Goal: Task Accomplishment & Management: Manage account settings

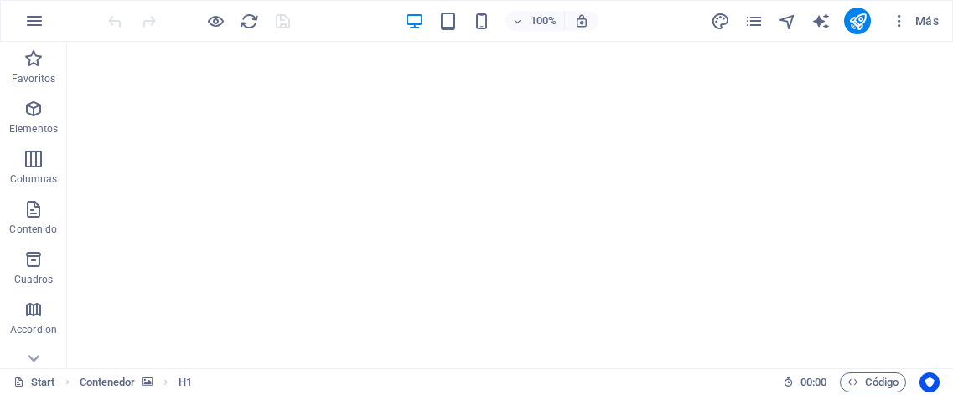
scroll to position [1761, 0]
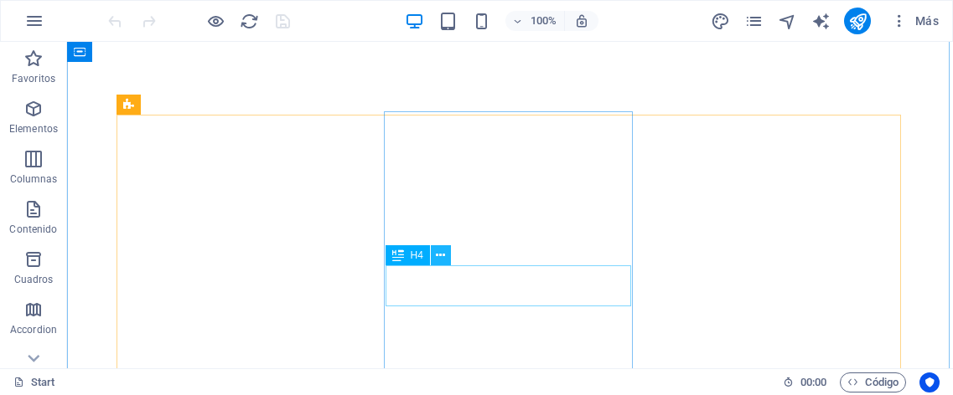
click at [439, 252] on icon at bounding box center [440, 256] width 9 height 18
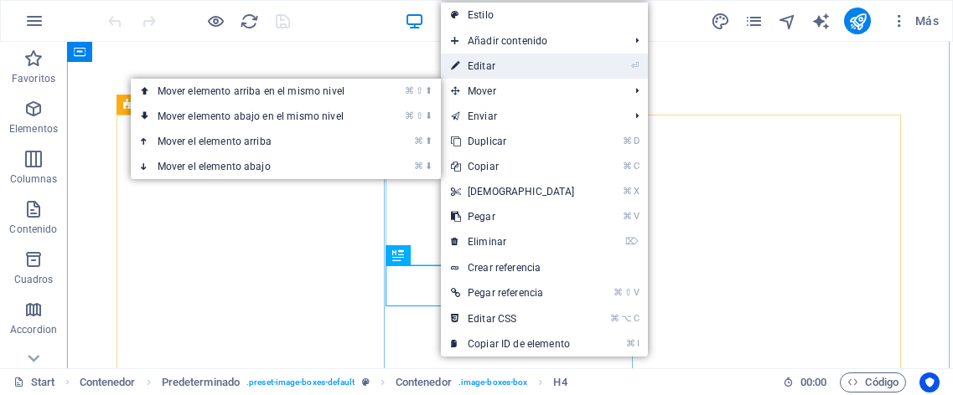
click at [483, 70] on link "⏎ Editar" at bounding box center [513, 66] width 144 height 25
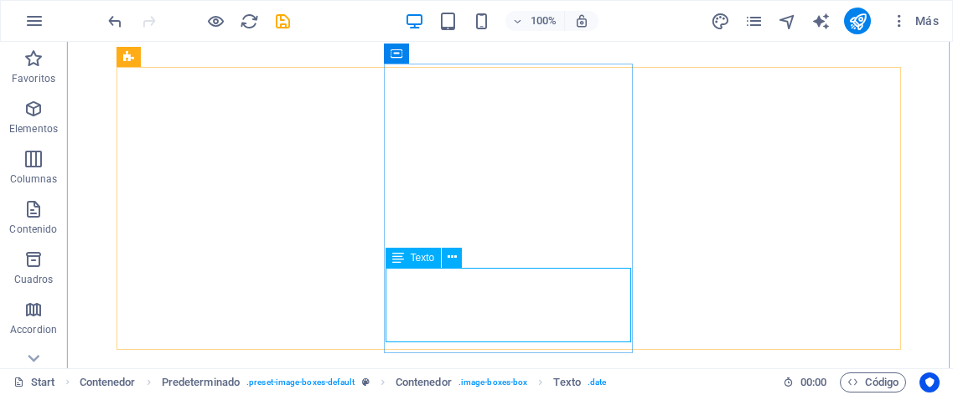
scroll to position [1827, 0]
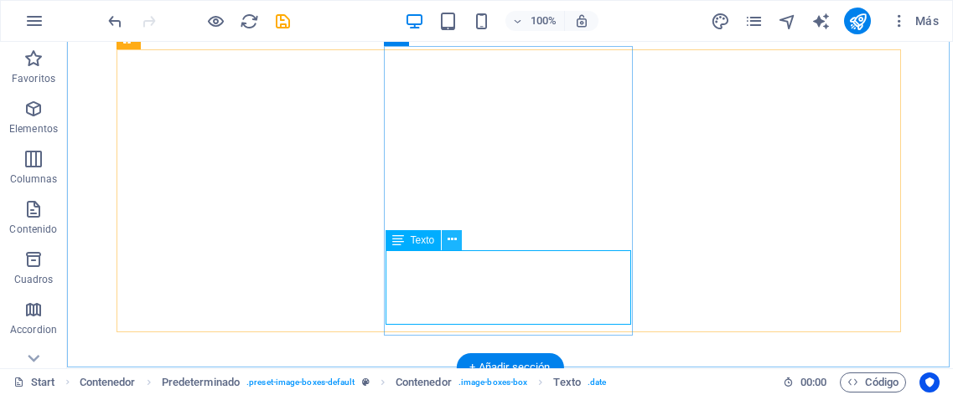
click at [447, 241] on icon at bounding box center [451, 240] width 9 height 18
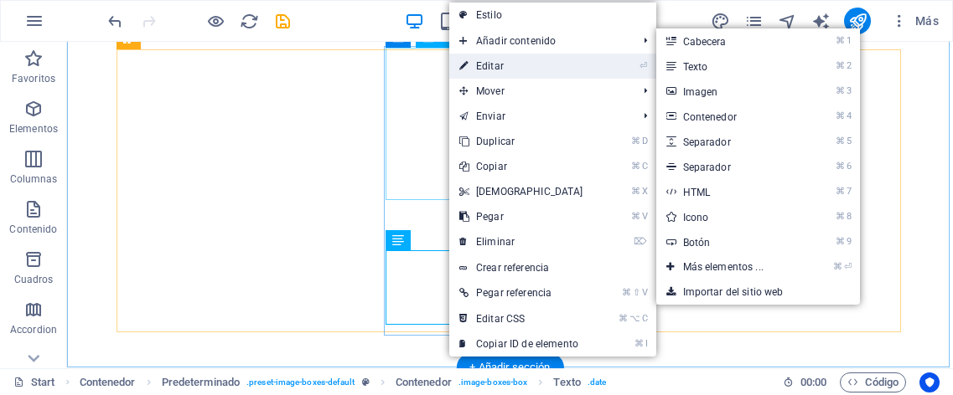
click at [480, 71] on link "⏎ Editar" at bounding box center [521, 66] width 144 height 25
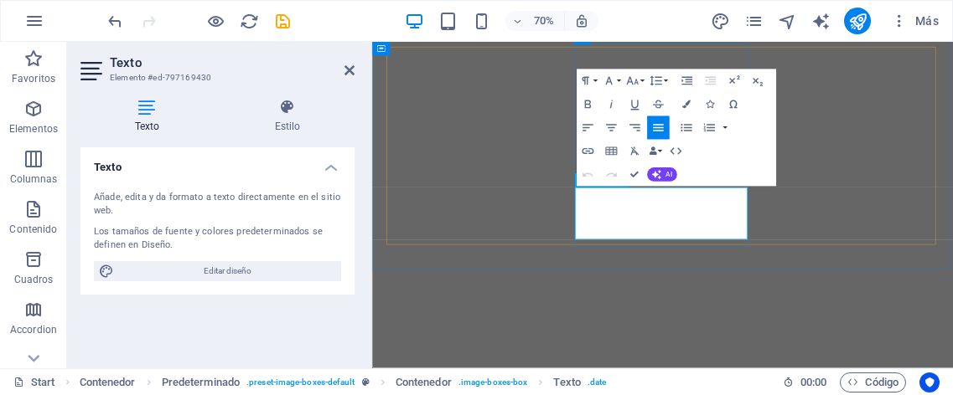
drag, startPoint x: 864, startPoint y: 294, endPoint x: 676, endPoint y: 248, distance: 193.3
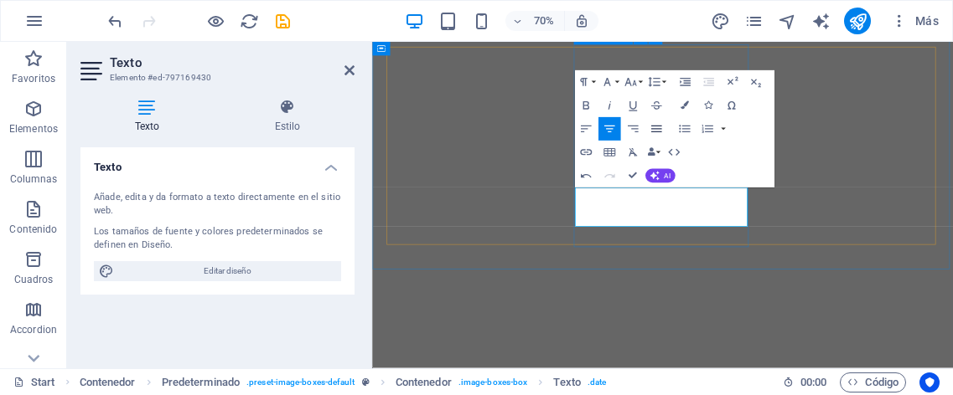
click at [649, 126] on icon "button" at bounding box center [655, 129] width 14 height 14
drag, startPoint x: 790, startPoint y: 257, endPoint x: 713, endPoint y: 262, distance: 77.2
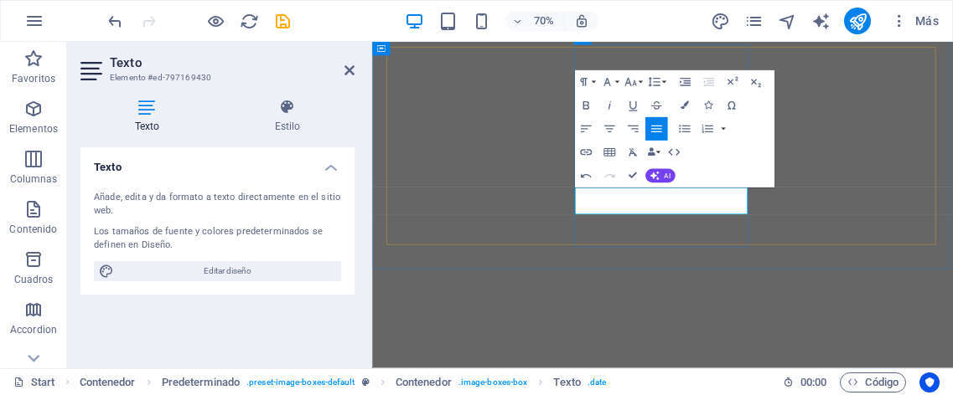
drag, startPoint x: 834, startPoint y: 261, endPoint x: 716, endPoint y: 265, distance: 118.2
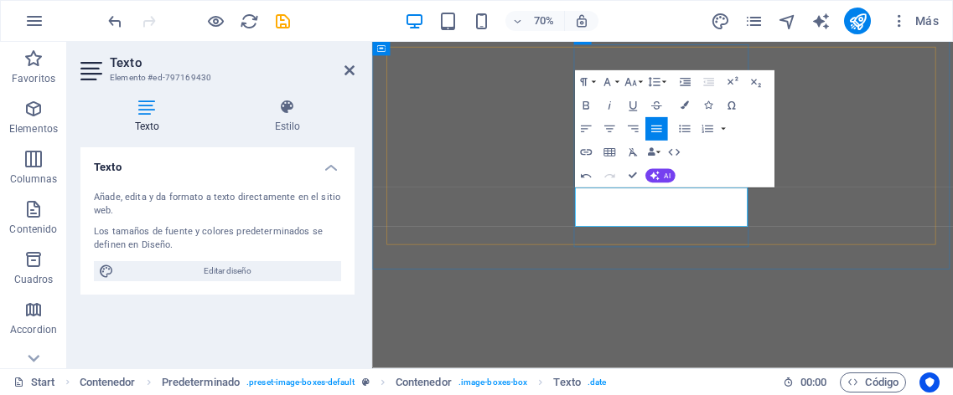
drag, startPoint x: 859, startPoint y: 254, endPoint x: 794, endPoint y: 279, distance: 69.2
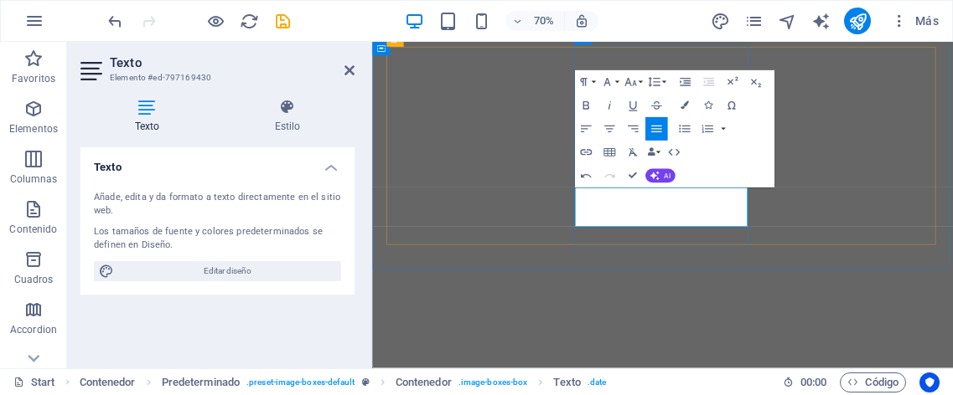
drag, startPoint x: 829, startPoint y: 262, endPoint x: 710, endPoint y: 263, distance: 119.8
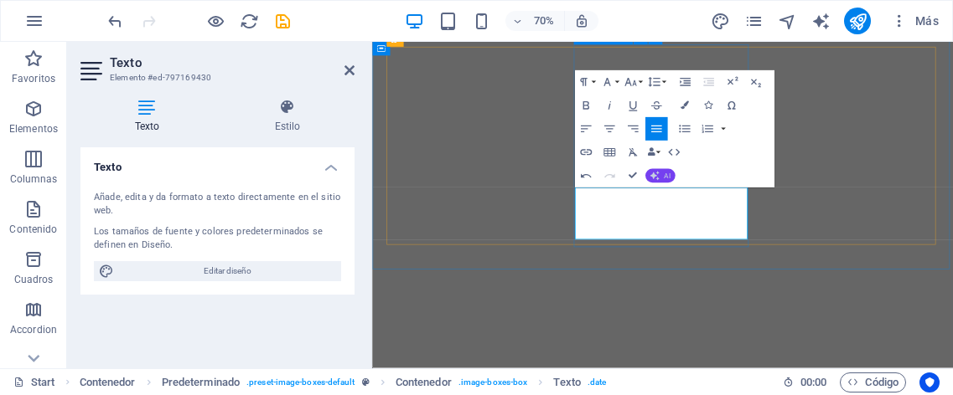
click at [663, 173] on button "AI" at bounding box center [660, 176] width 30 height 14
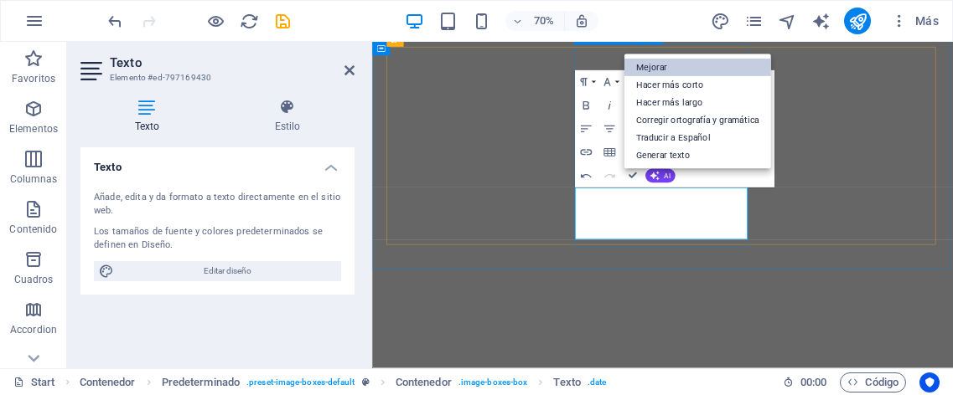
click at [654, 68] on link "Mejorar" at bounding box center [696, 68] width 147 height 18
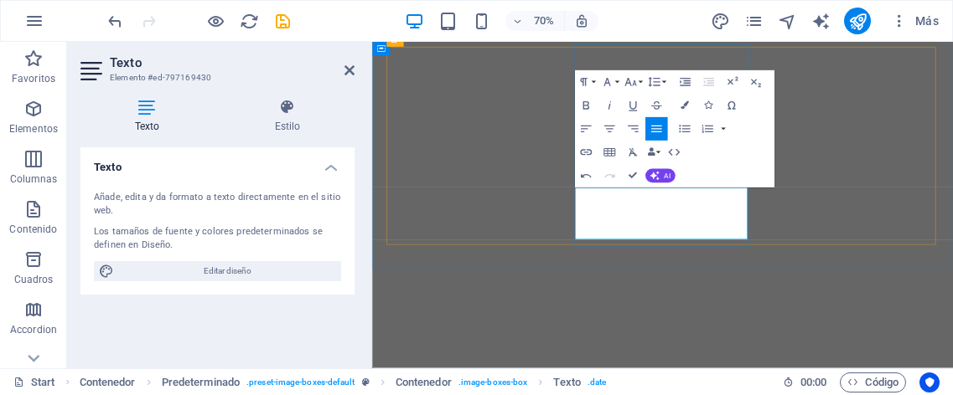
drag, startPoint x: 830, startPoint y: 277, endPoint x: 741, endPoint y: 276, distance: 89.7
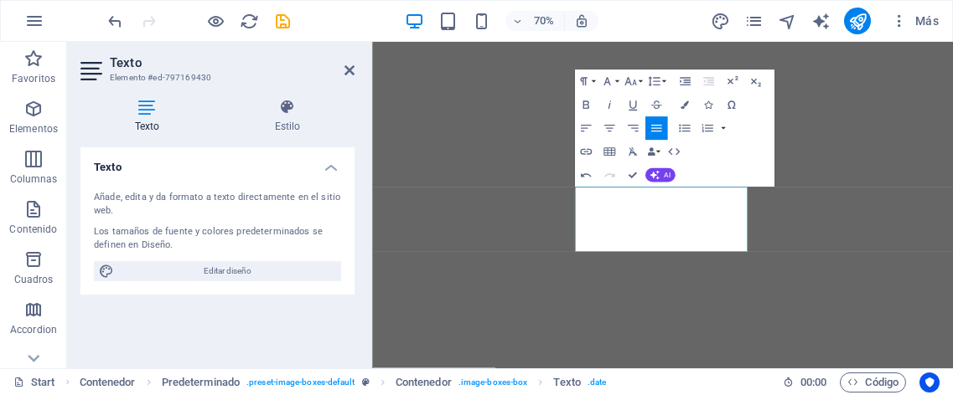
drag, startPoint x: 884, startPoint y: 277, endPoint x: 824, endPoint y: 277, distance: 60.3
drag, startPoint x: 735, startPoint y: 279, endPoint x: 662, endPoint y: 277, distance: 72.9
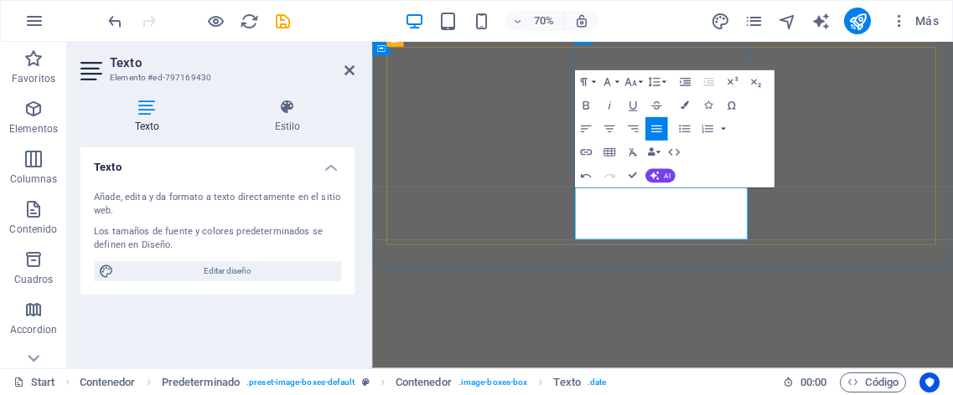
drag, startPoint x: 841, startPoint y: 277, endPoint x: 725, endPoint y: 282, distance: 116.5
drag, startPoint x: 696, startPoint y: 292, endPoint x: 816, endPoint y: 280, distance: 120.5
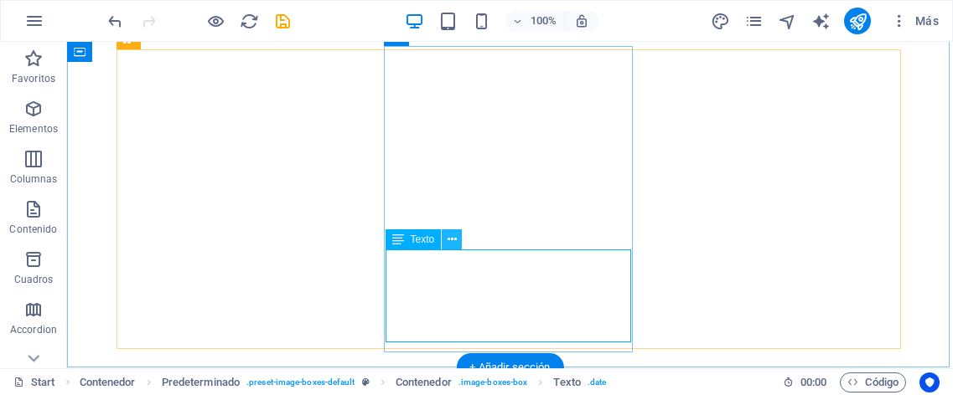
click at [449, 238] on icon at bounding box center [451, 240] width 9 height 18
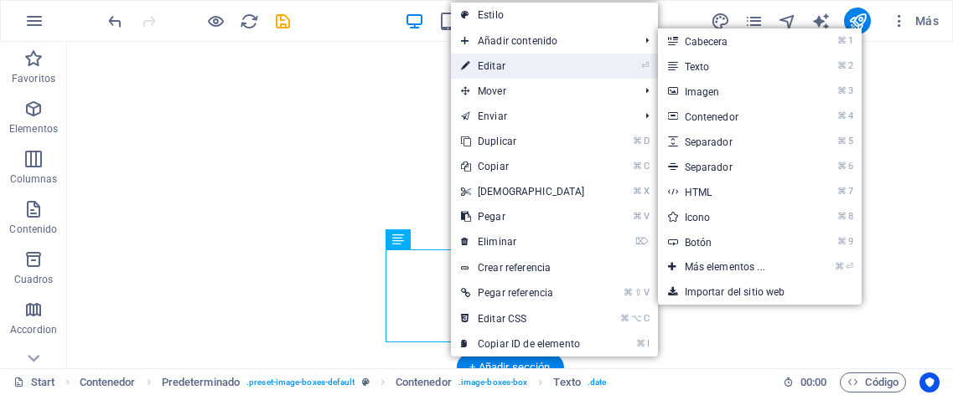
click at [494, 61] on link "⏎ Editar" at bounding box center [523, 66] width 144 height 25
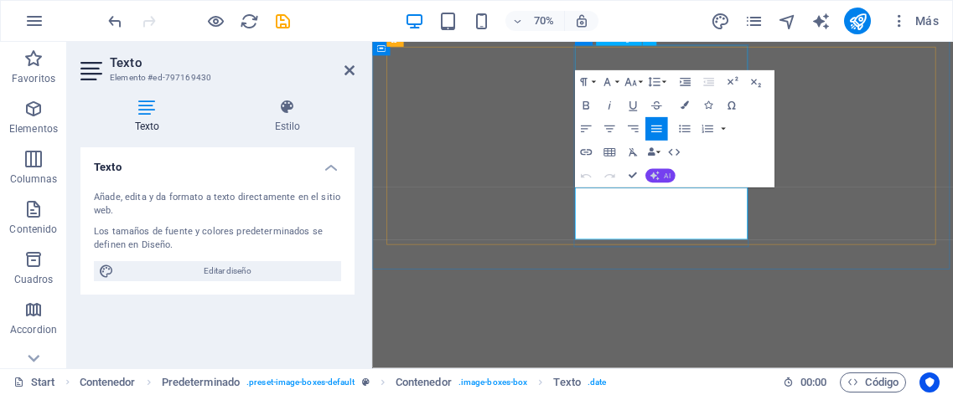
click at [663, 172] on button "AI" at bounding box center [660, 176] width 30 height 14
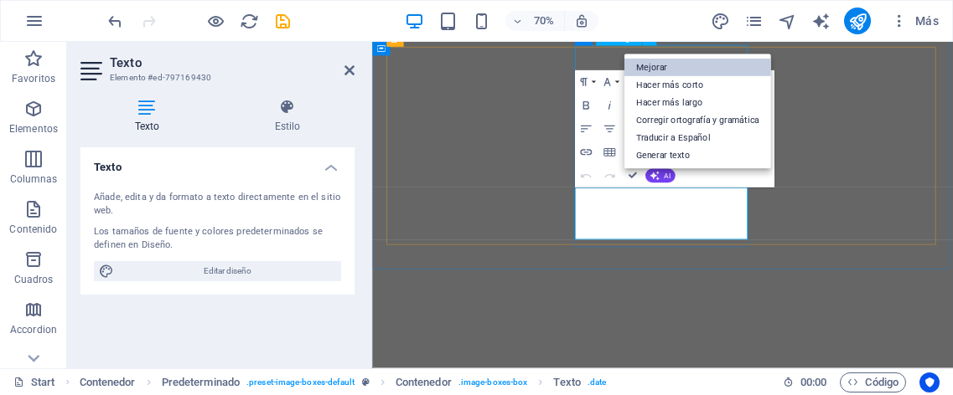
click at [656, 69] on link "Mejorar" at bounding box center [696, 68] width 147 height 18
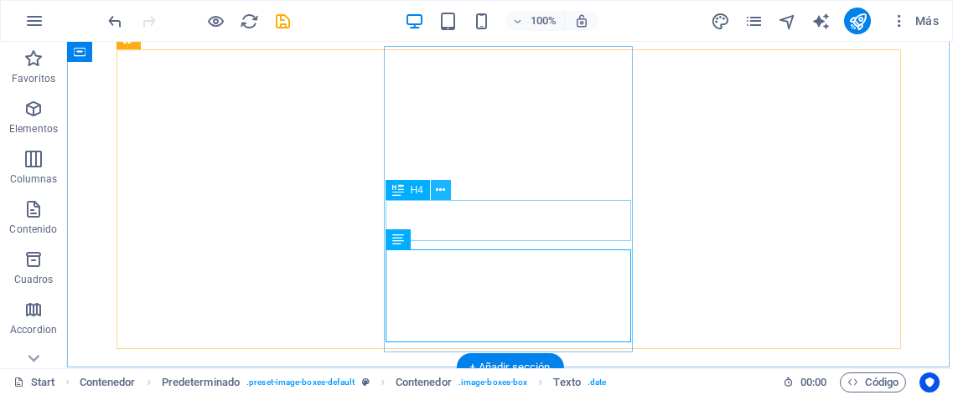
click at [441, 192] on icon at bounding box center [440, 191] width 9 height 18
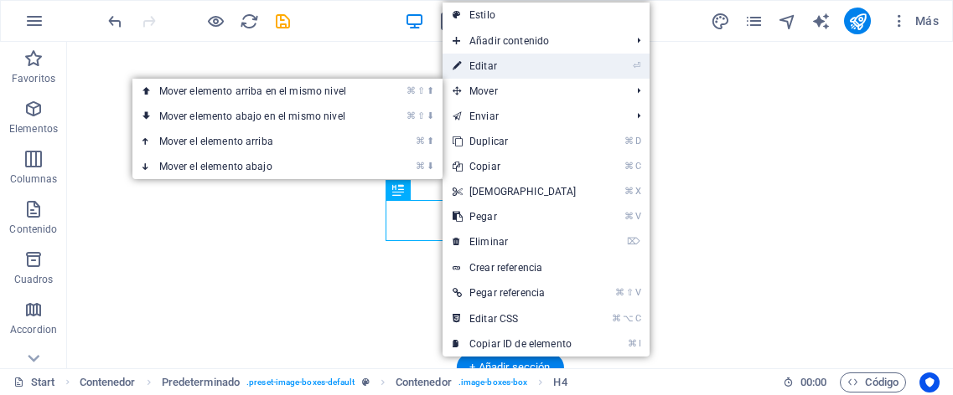
click at [491, 71] on link "⏎ Editar" at bounding box center [514, 66] width 144 height 25
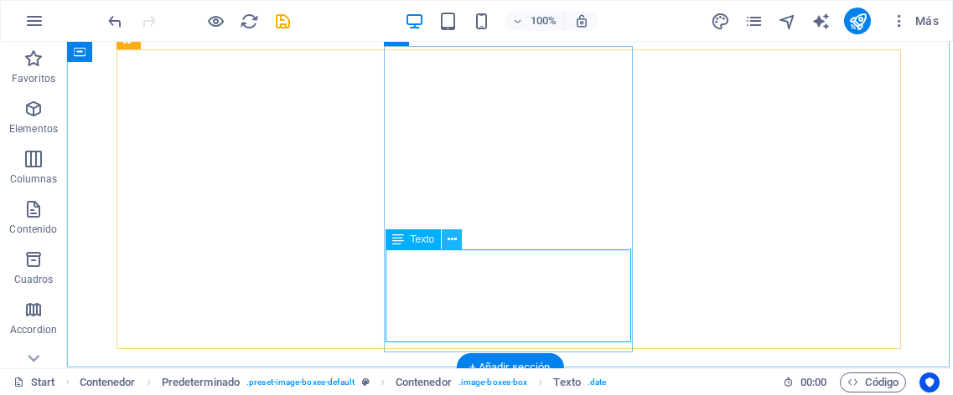
click at [457, 240] on icon at bounding box center [451, 240] width 9 height 18
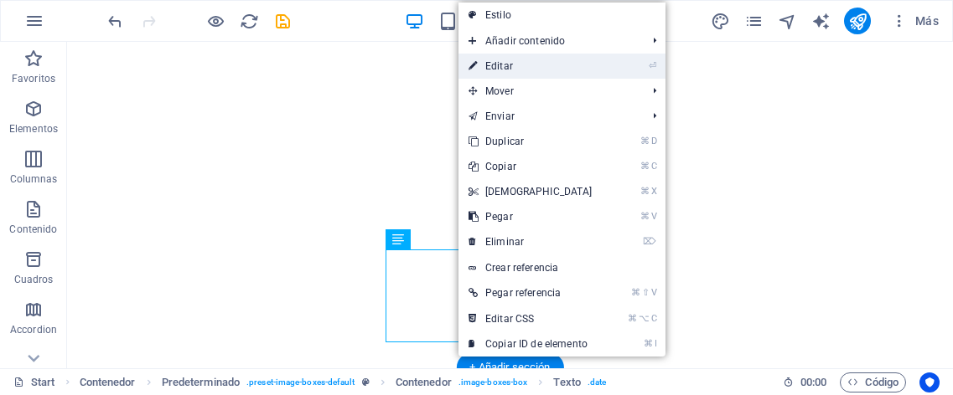
click at [504, 59] on link "⏎ Editar" at bounding box center [530, 66] width 144 height 25
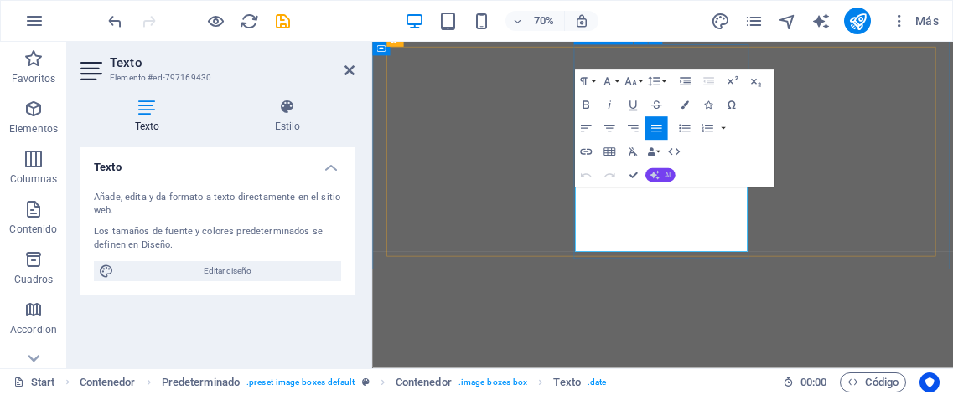
click at [667, 180] on button "AI" at bounding box center [660, 175] width 30 height 14
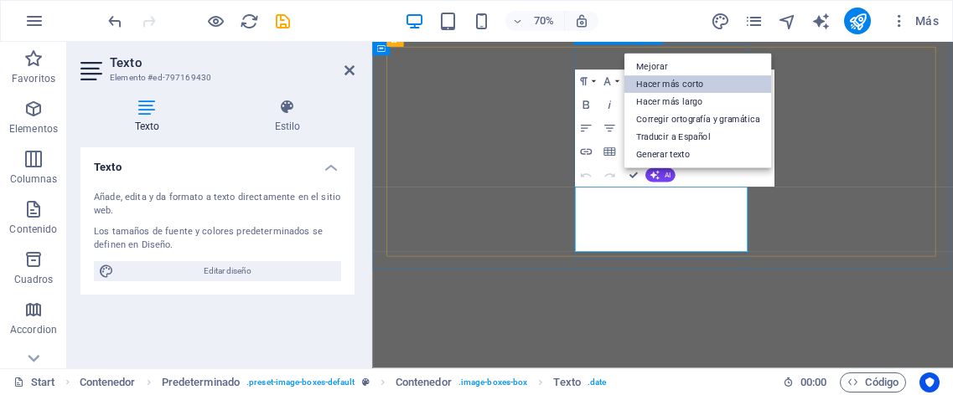
click at [670, 83] on link "Hacer más corto" at bounding box center [697, 85] width 147 height 18
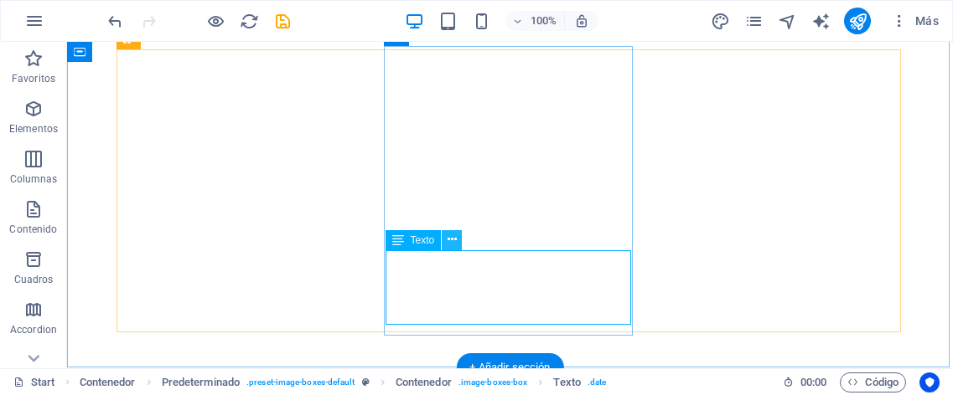
click at [456, 245] on icon at bounding box center [451, 240] width 9 height 18
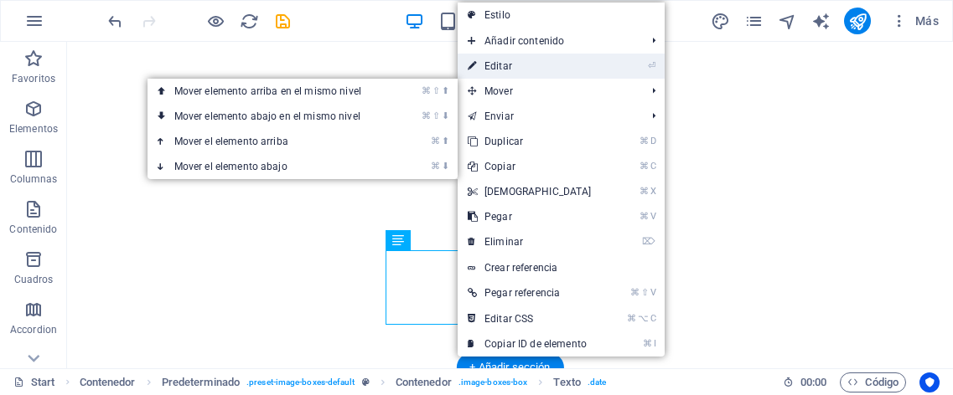
click at [512, 65] on link "⏎ Editar" at bounding box center [529, 66] width 144 height 25
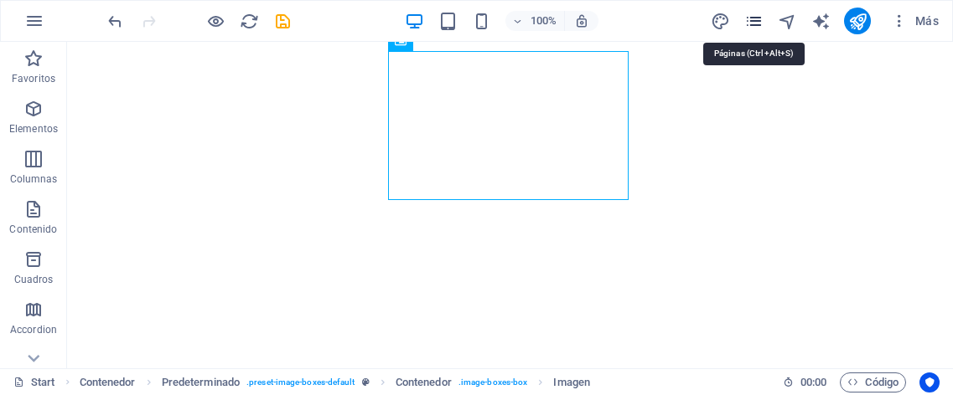
click at [759, 19] on icon "pages" at bounding box center [753, 21] width 19 height 19
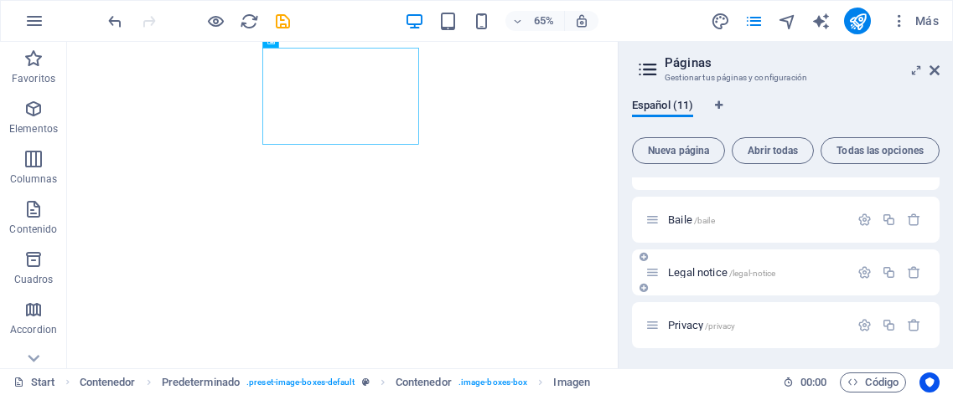
scroll to position [403, 0]
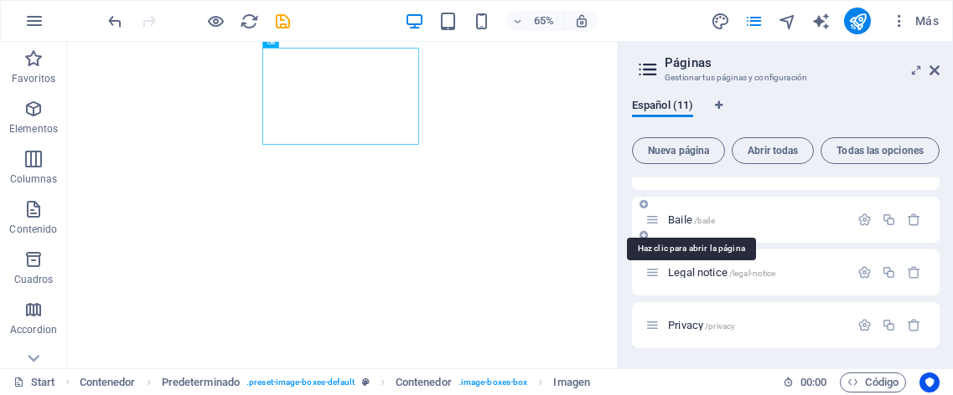
click at [680, 224] on span "Baile /baile" at bounding box center [691, 220] width 47 height 13
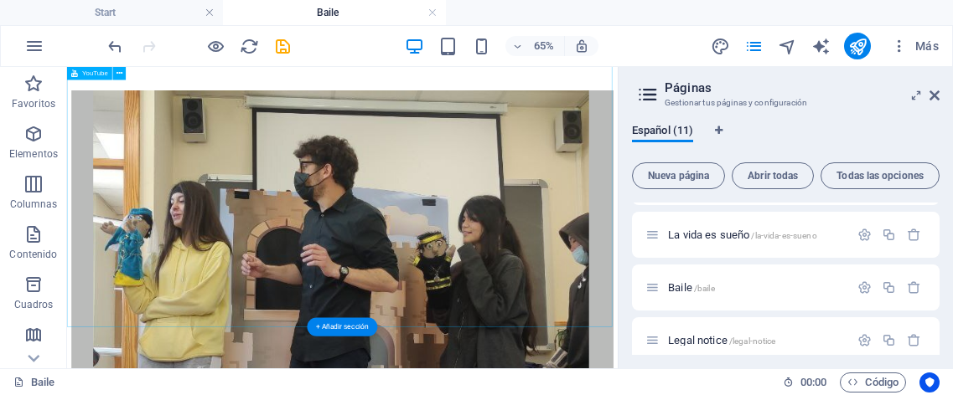
scroll to position [163, 0]
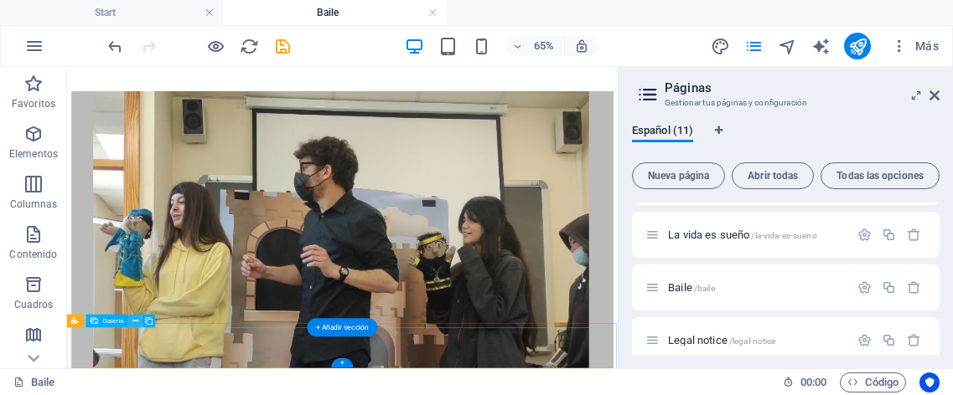
click at [134, 322] on icon at bounding box center [135, 322] width 6 height 12
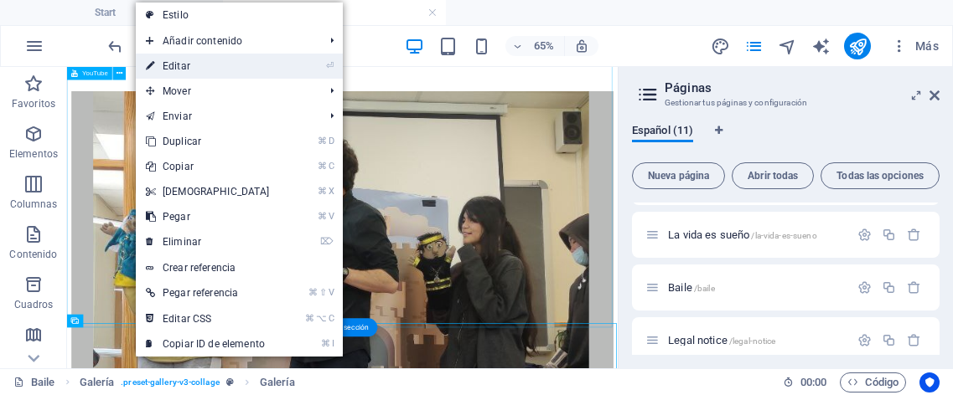
click at [191, 69] on link "⏎ Editar" at bounding box center [208, 66] width 144 height 25
select select "4"
select select "px"
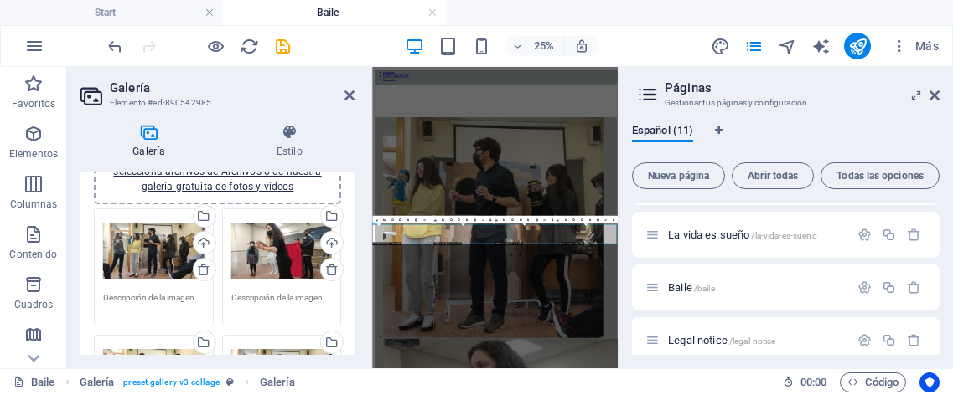
scroll to position [96, 0]
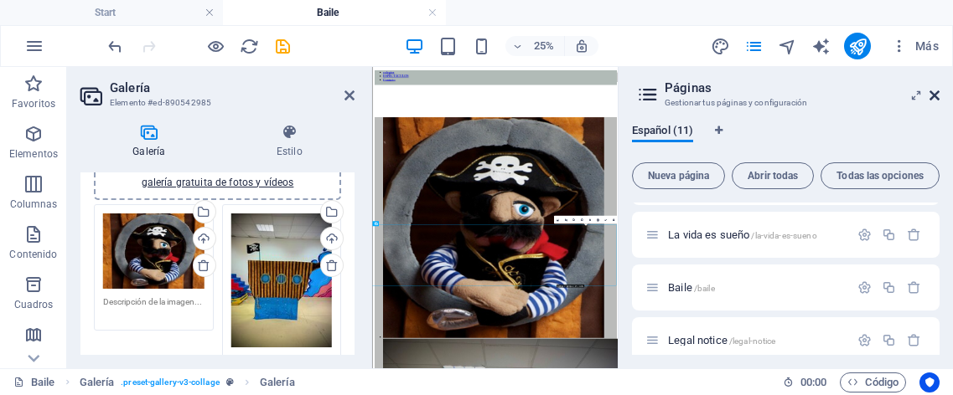
click at [934, 96] on icon at bounding box center [934, 95] width 10 height 13
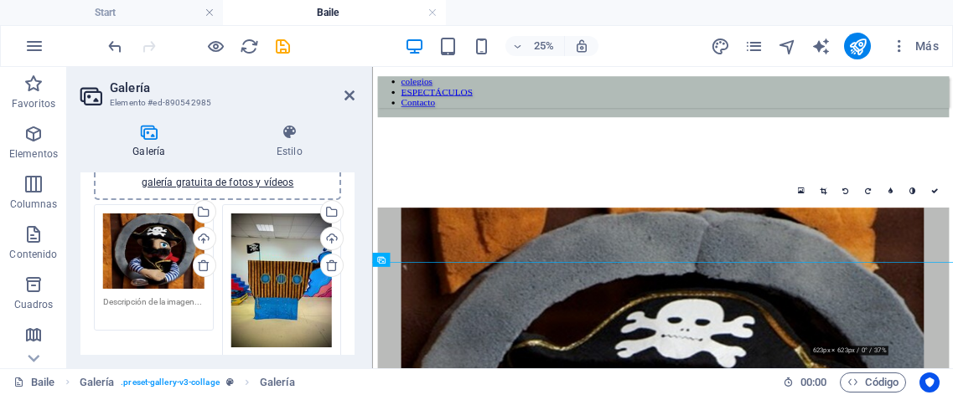
scroll to position [352, 0]
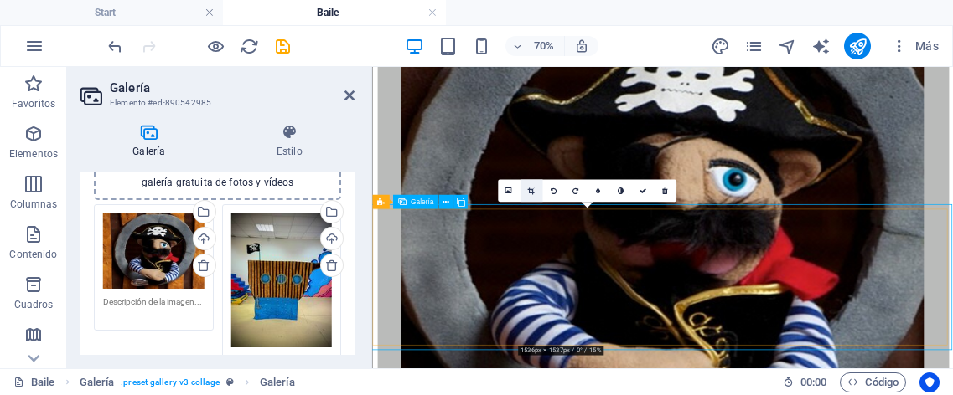
click at [535, 187] on link at bounding box center [530, 191] width 23 height 23
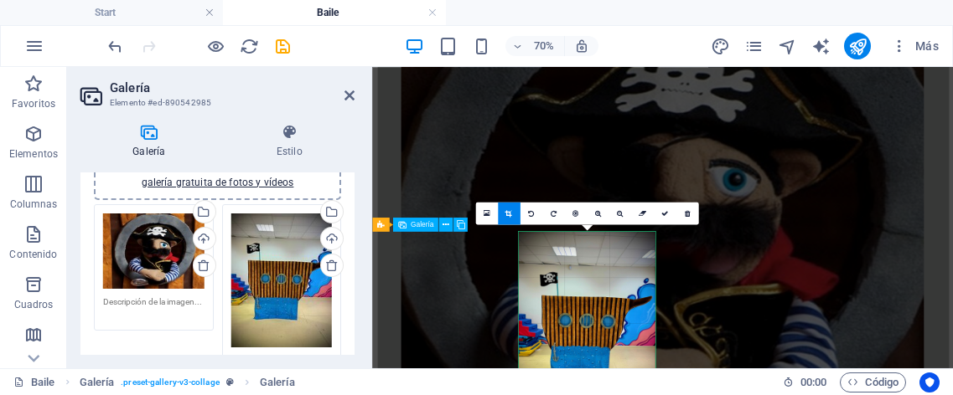
scroll to position [319, 0]
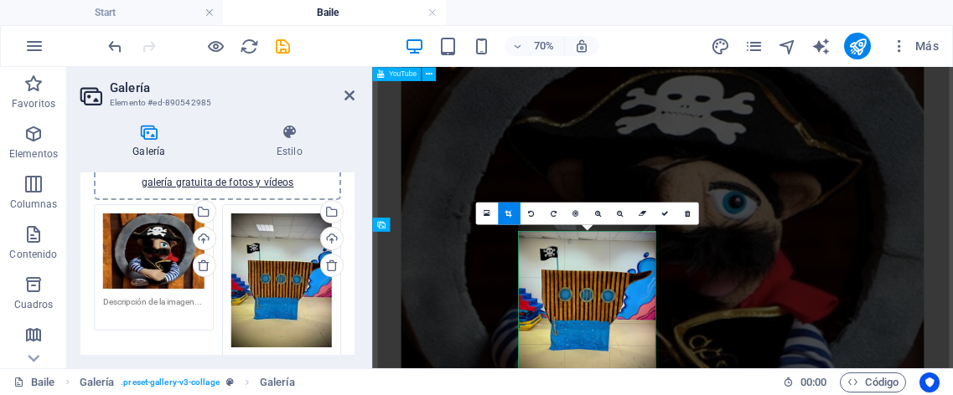
drag, startPoint x: 566, startPoint y: 292, endPoint x: 566, endPoint y: 256, distance: 36.9
click at [566, 256] on div at bounding box center [586, 297] width 137 height 182
click at [668, 210] on icon at bounding box center [664, 213] width 7 height 7
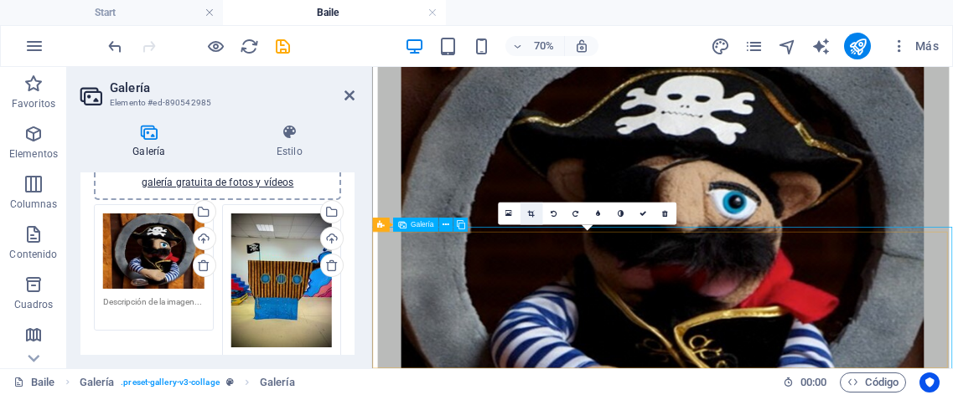
click at [530, 215] on icon at bounding box center [530, 213] width 7 height 7
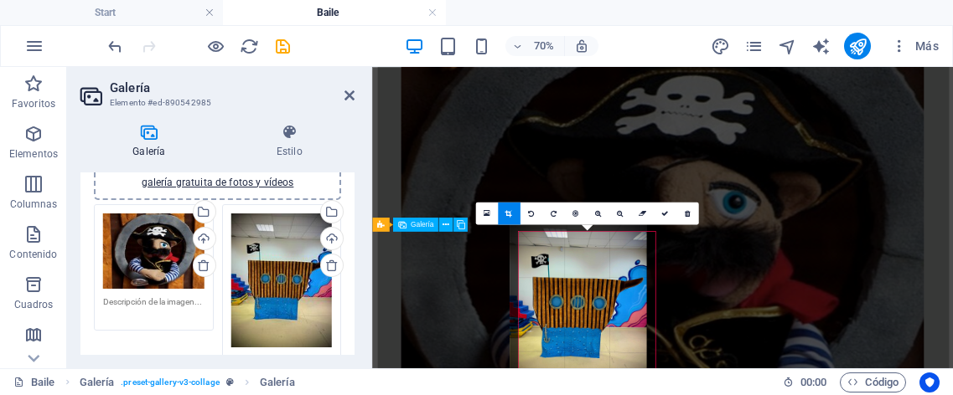
drag, startPoint x: 591, startPoint y: 276, endPoint x: 578, endPoint y: 275, distance: 12.6
click at [578, 275] on div at bounding box center [577, 305] width 137 height 182
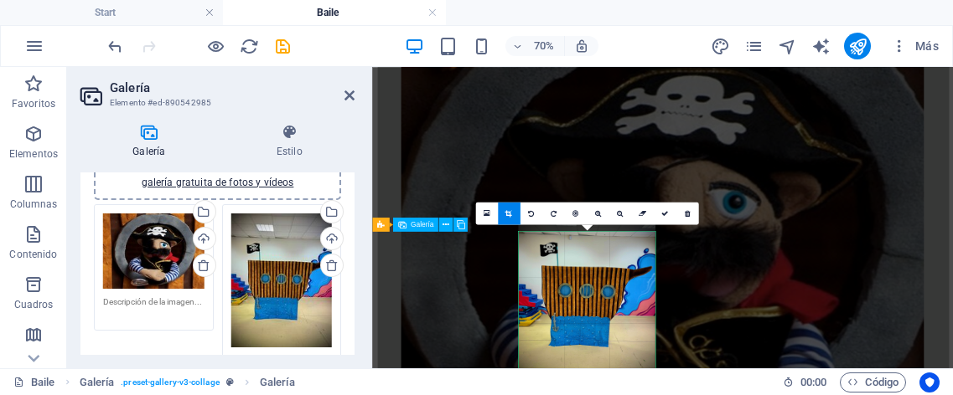
drag, startPoint x: 578, startPoint y: 275, endPoint x: 578, endPoint y: 251, distance: 24.3
click at [578, 251] on div at bounding box center [586, 293] width 137 height 182
click at [669, 215] on link at bounding box center [665, 214] width 23 height 23
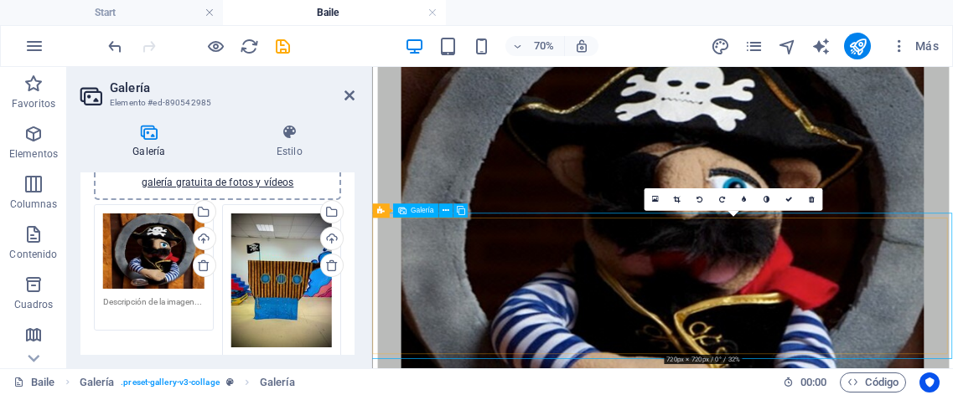
scroll to position [338, 0]
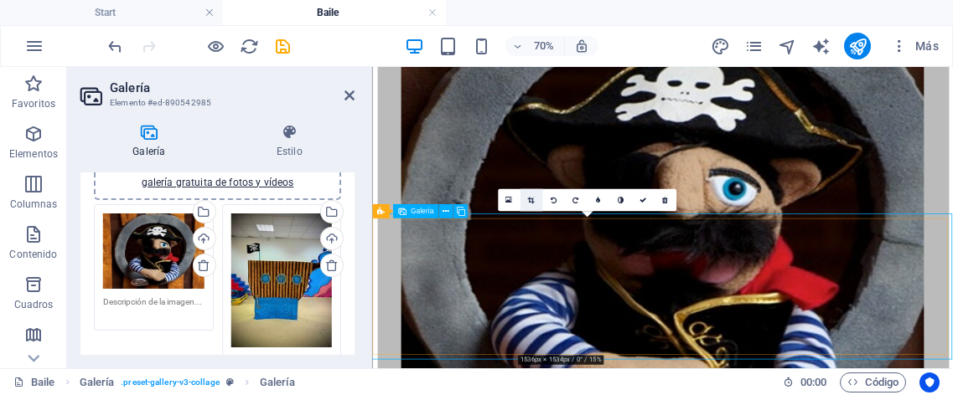
click at [533, 199] on icon at bounding box center [530, 200] width 7 height 7
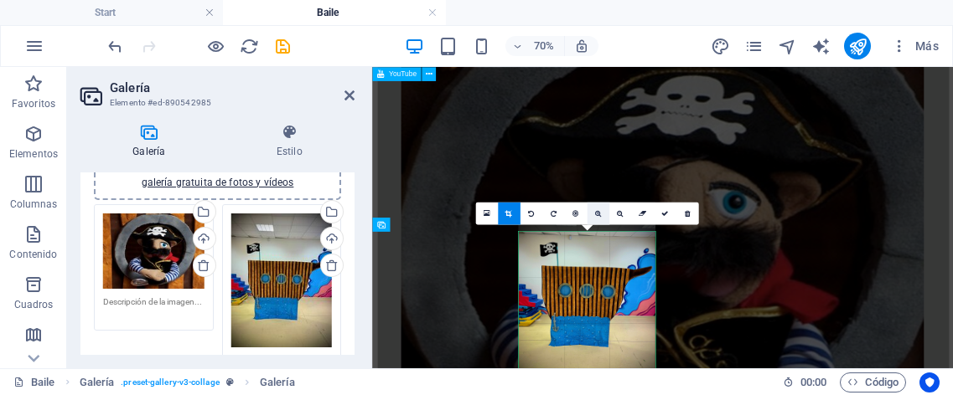
click at [598, 215] on icon at bounding box center [597, 213] width 7 height 7
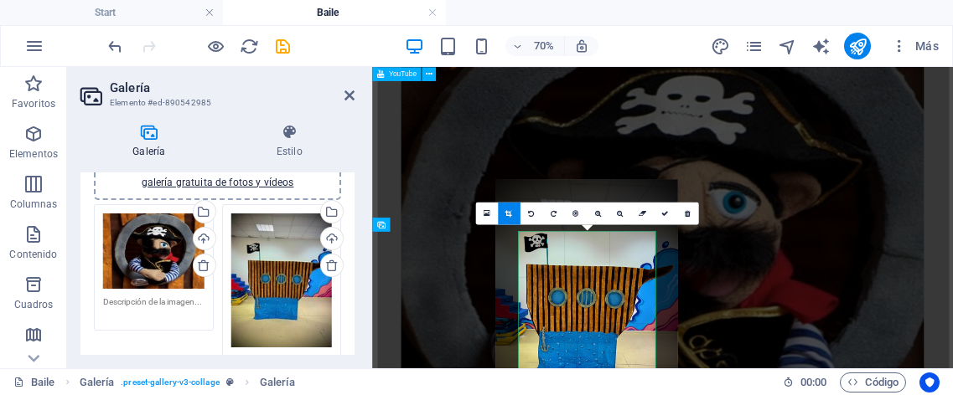
drag, startPoint x: 609, startPoint y: 278, endPoint x: 599, endPoint y: 263, distance: 18.1
click at [599, 263] on div at bounding box center [586, 300] width 182 height 242
click at [659, 214] on link at bounding box center [665, 214] width 23 height 23
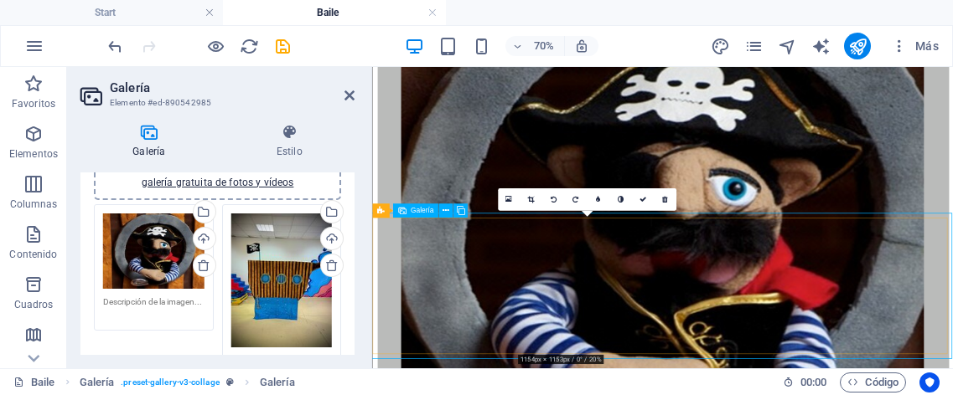
scroll to position [338, 0]
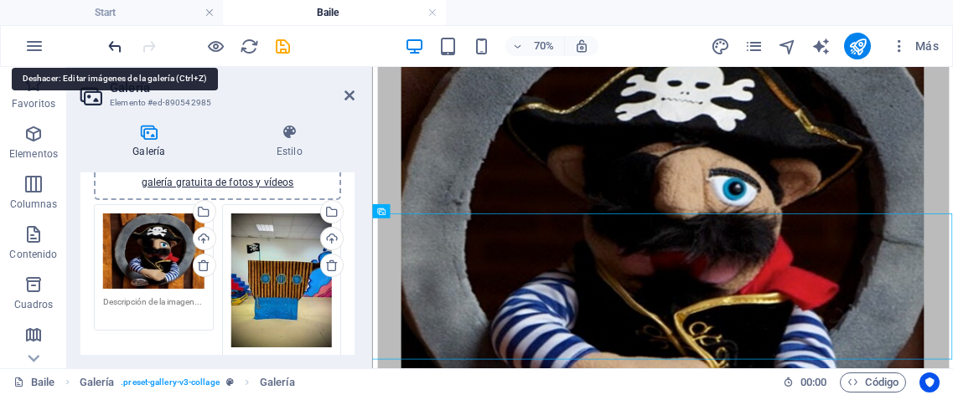
click at [111, 45] on icon "undo" at bounding box center [115, 46] width 19 height 19
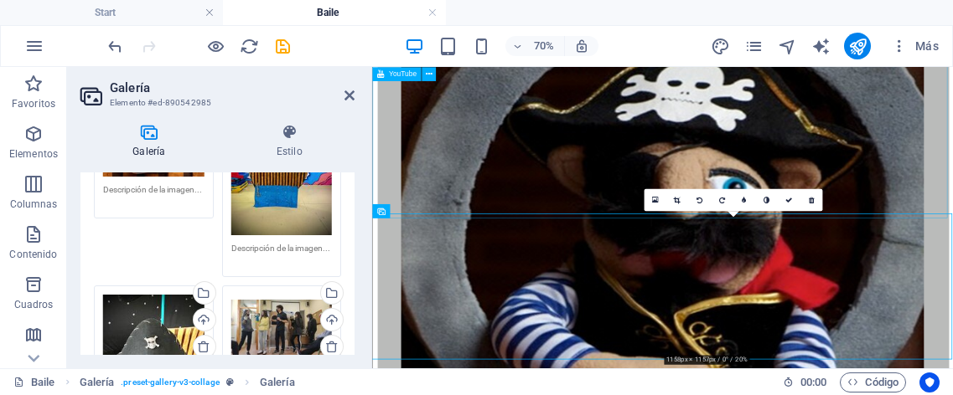
scroll to position [4, 0]
click at [674, 198] on icon at bounding box center [677, 200] width 7 height 7
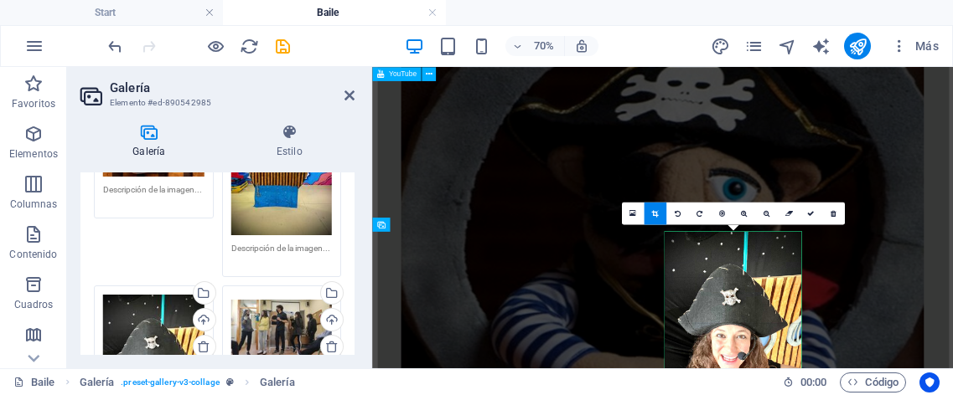
scroll to position [319, 0]
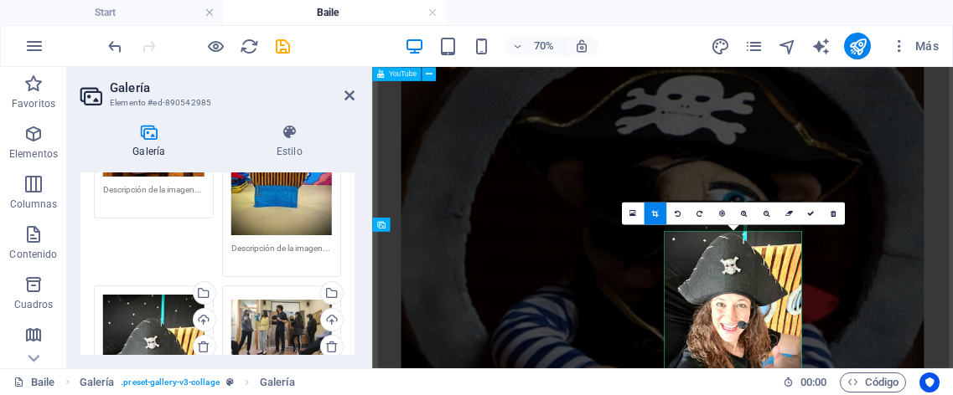
drag, startPoint x: 746, startPoint y: 309, endPoint x: 741, endPoint y: 265, distance: 44.6
click at [741, 265] on div at bounding box center [732, 292] width 137 height 182
click at [809, 204] on link at bounding box center [810, 214] width 23 height 23
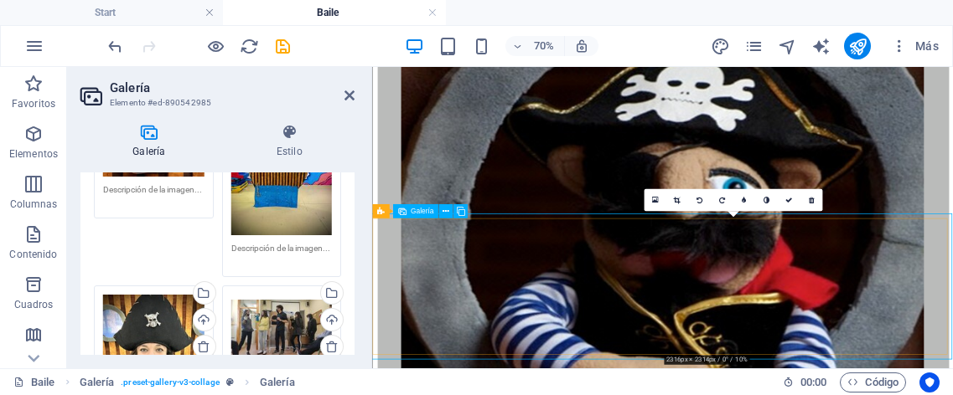
scroll to position [10, 0]
click at [787, 197] on icon at bounding box center [787, 200] width 7 height 7
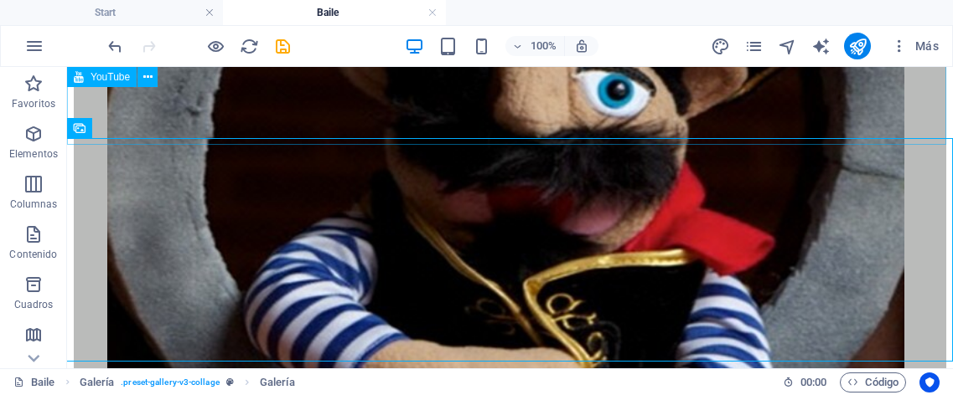
scroll to position [509, 0]
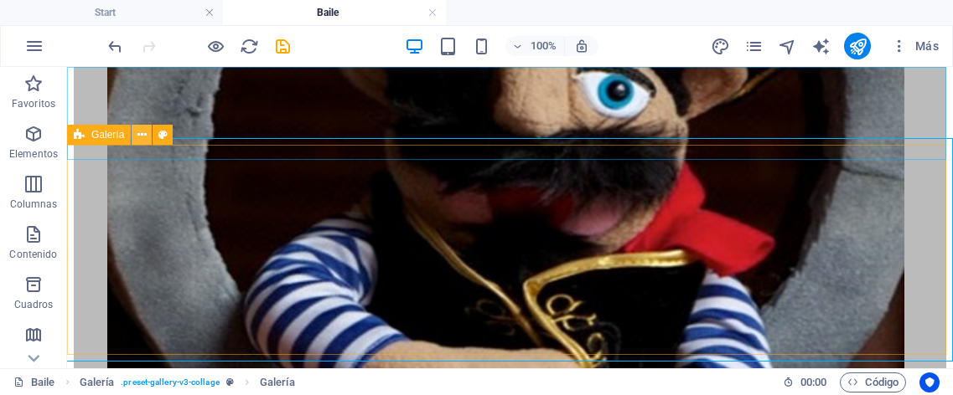
click at [136, 135] on button at bounding box center [142, 135] width 20 height 20
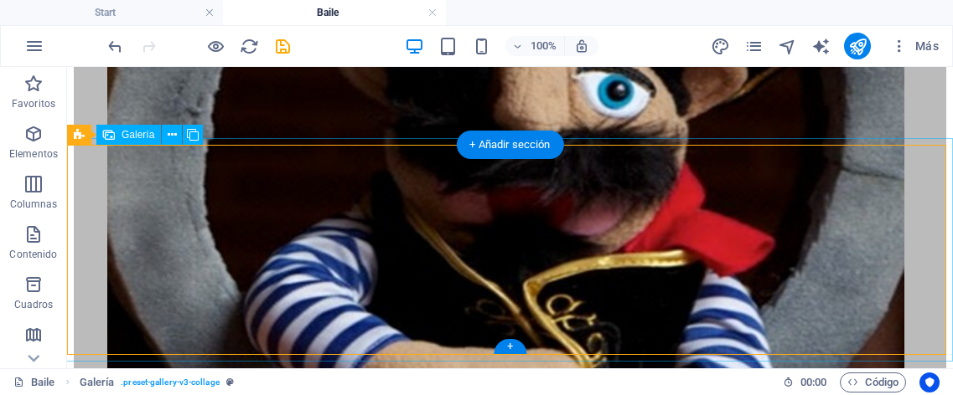
click at [107, 189] on img at bounding box center [505, 157] width 797 height 797
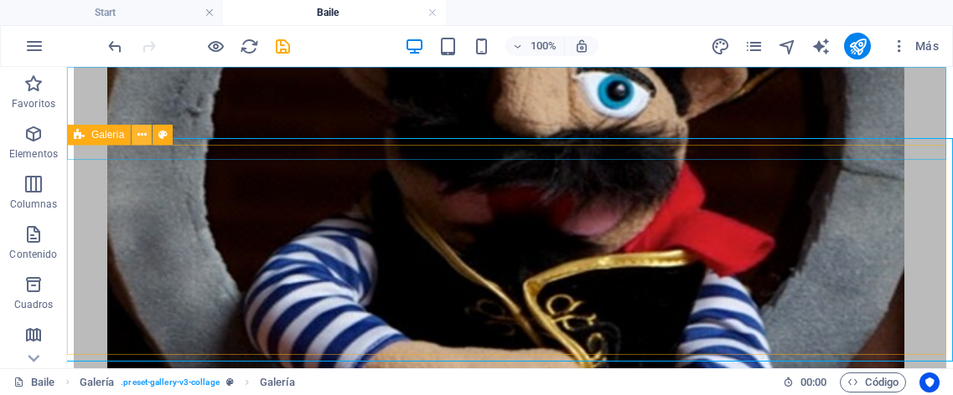
click at [140, 133] on icon at bounding box center [141, 136] width 9 height 18
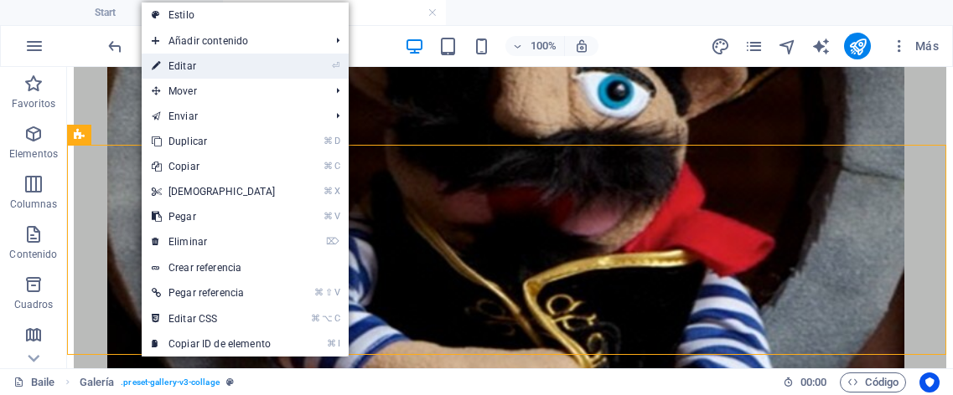
click at [168, 65] on link "⏎ Editar" at bounding box center [214, 66] width 144 height 25
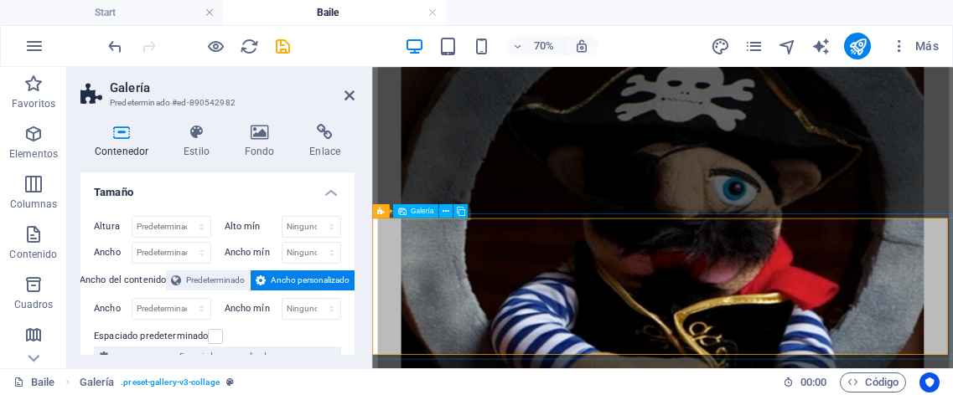
scroll to position [0, 0]
click at [444, 210] on icon at bounding box center [445, 211] width 7 height 13
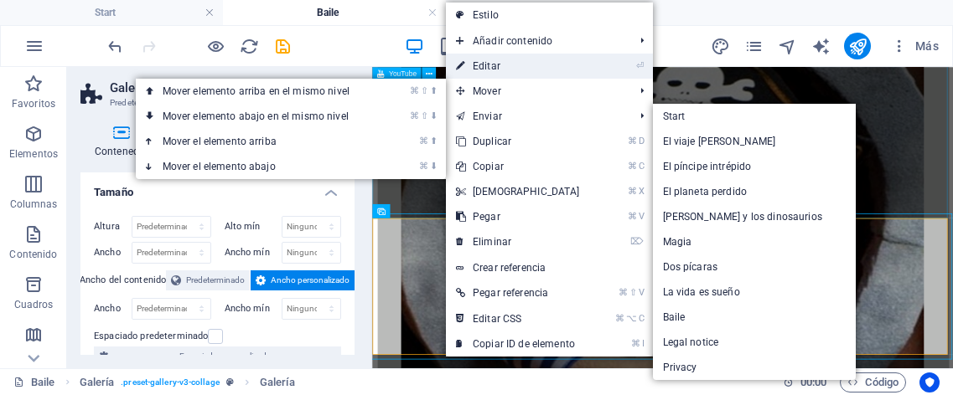
click at [488, 66] on link "⏎ Editar" at bounding box center [518, 66] width 144 height 25
select select "4"
select select "px"
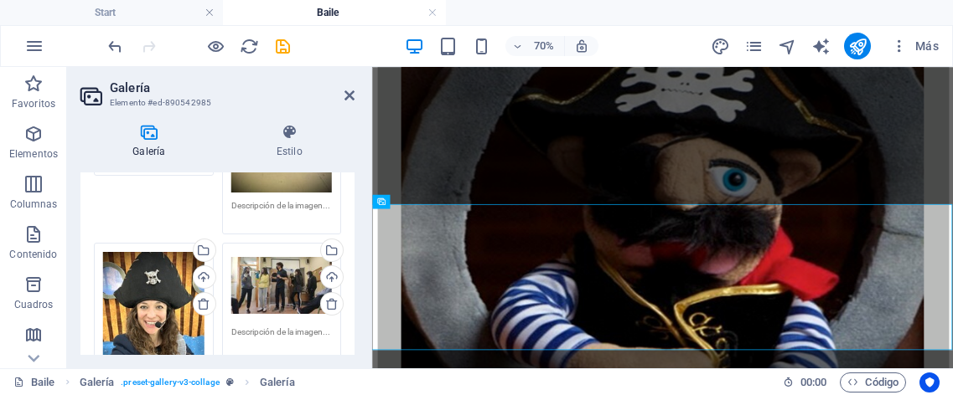
scroll to position [274, 0]
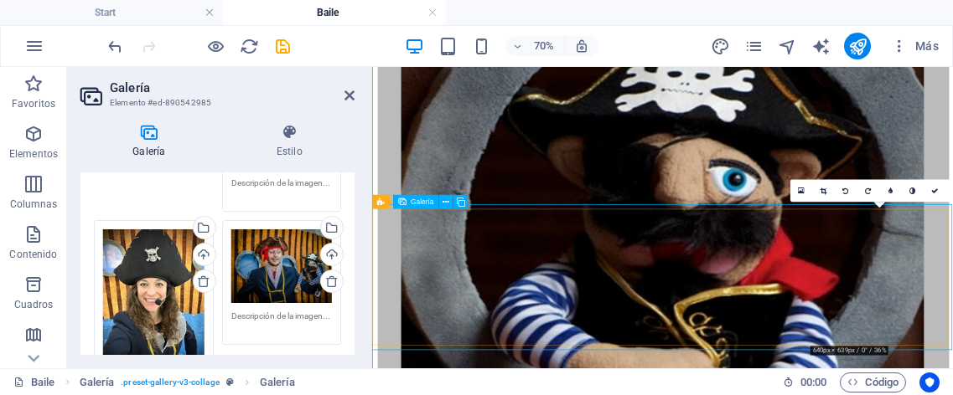
click at [821, 190] on icon at bounding box center [822, 191] width 7 height 7
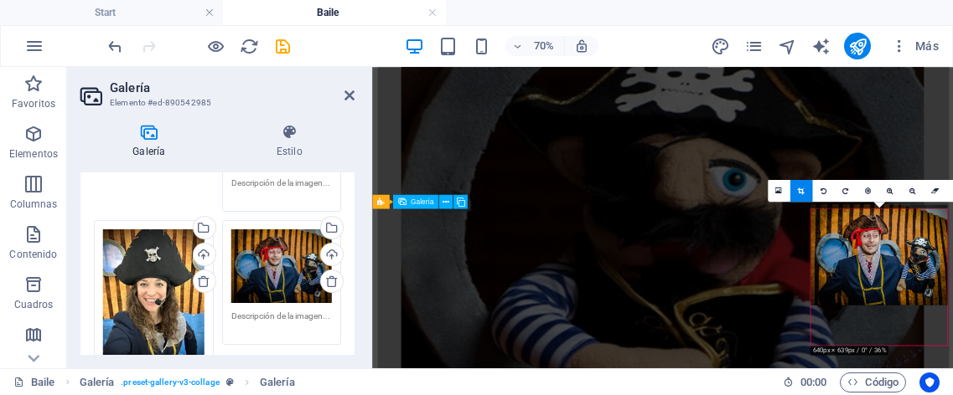
click at [869, 247] on div at bounding box center [878, 255] width 137 height 101
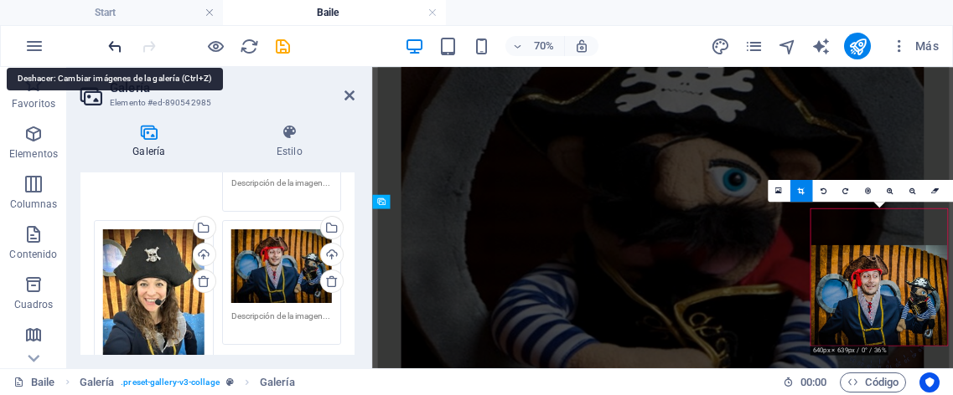
click at [117, 50] on icon "undo" at bounding box center [115, 46] width 19 height 19
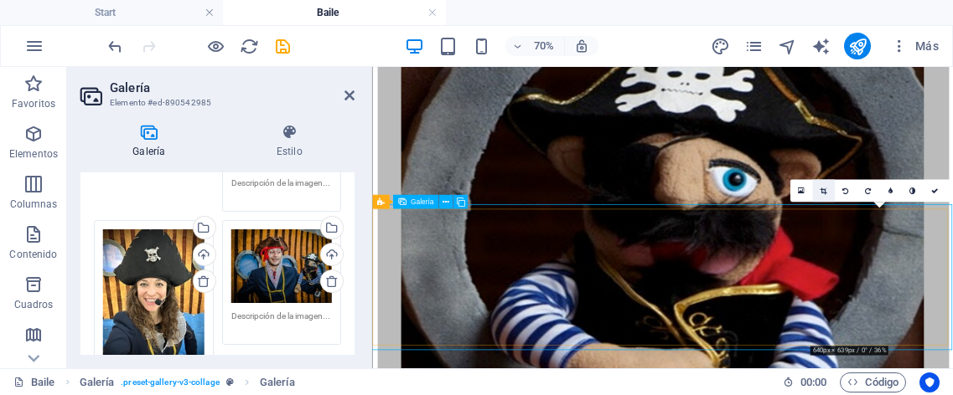
click at [825, 190] on icon at bounding box center [822, 191] width 7 height 7
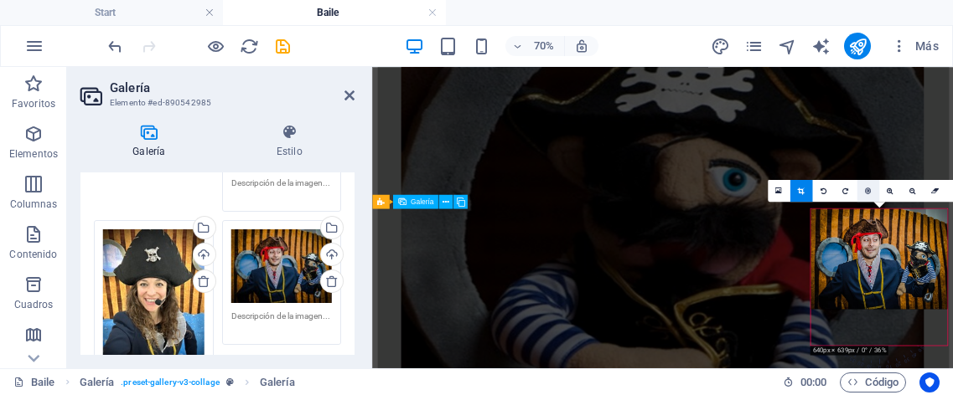
click at [871, 188] on icon at bounding box center [868, 191] width 6 height 7
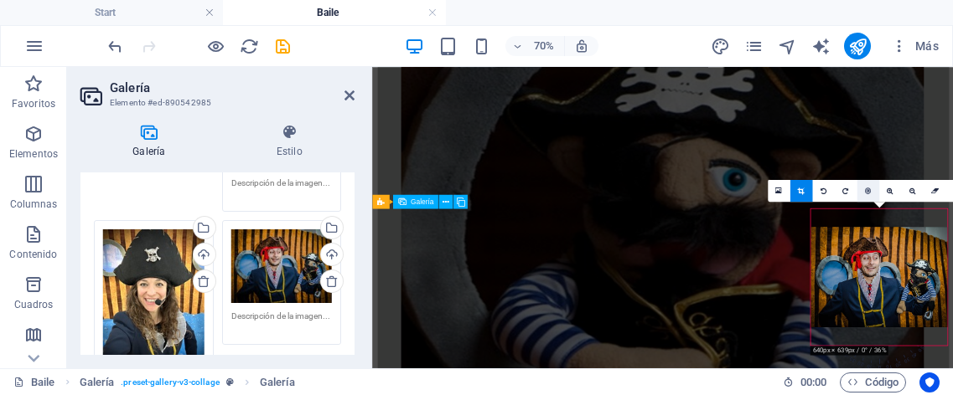
click at [871, 193] on link at bounding box center [867, 191] width 23 height 23
click at [868, 188] on icon at bounding box center [868, 191] width 6 height 7
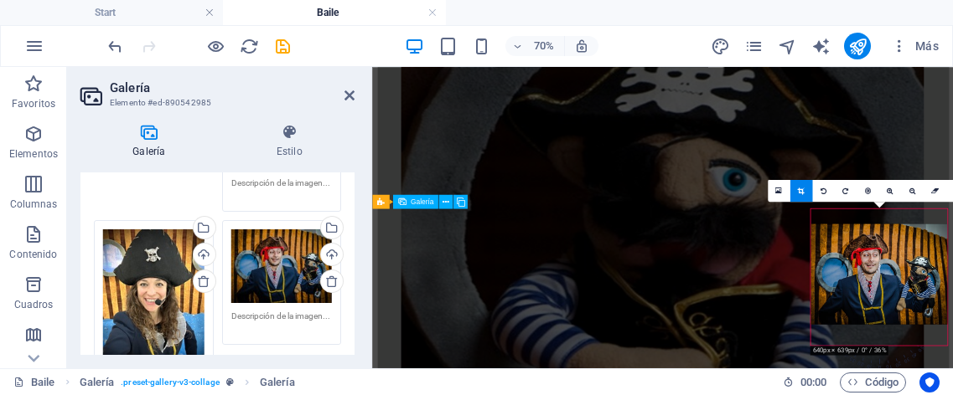
click at [901, 272] on div at bounding box center [878, 275] width 137 height 101
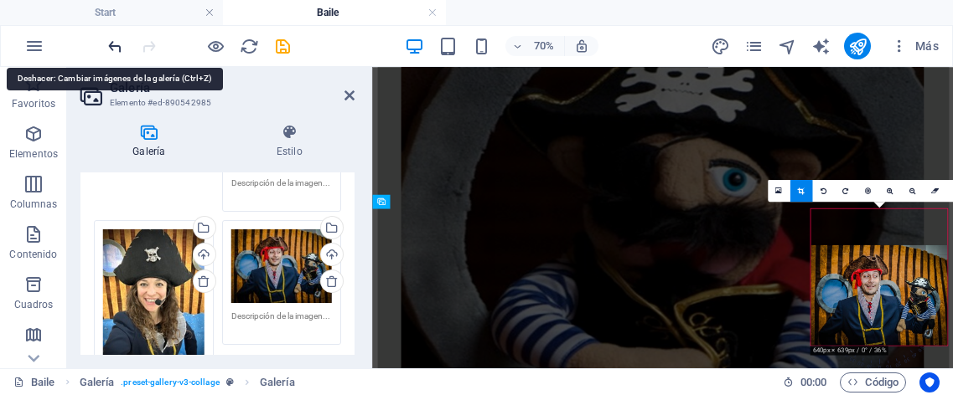
click at [116, 44] on icon "undo" at bounding box center [115, 46] width 19 height 19
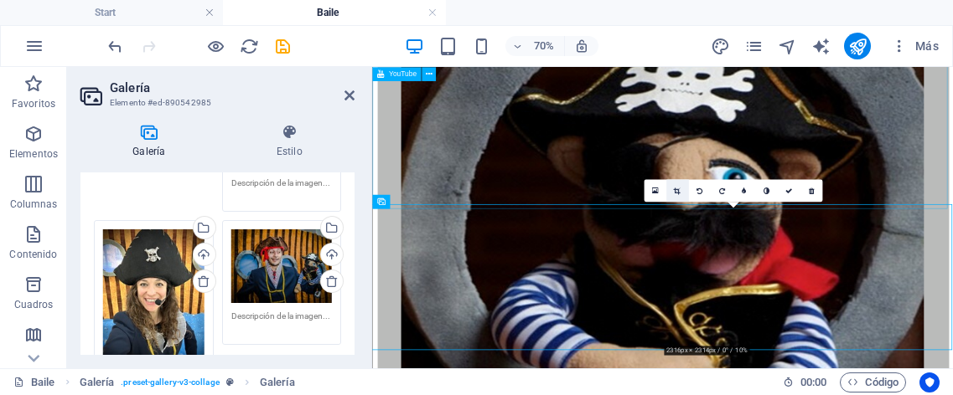
click at [681, 189] on link at bounding box center [676, 191] width 23 height 23
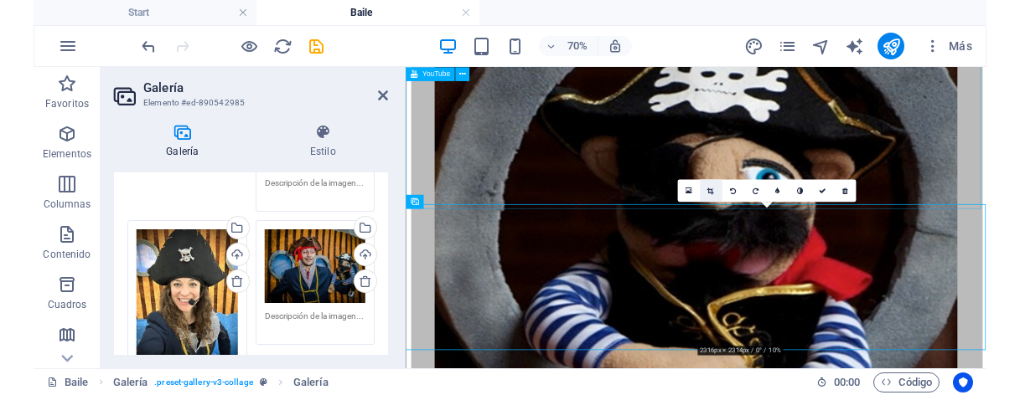
scroll to position [319, 0]
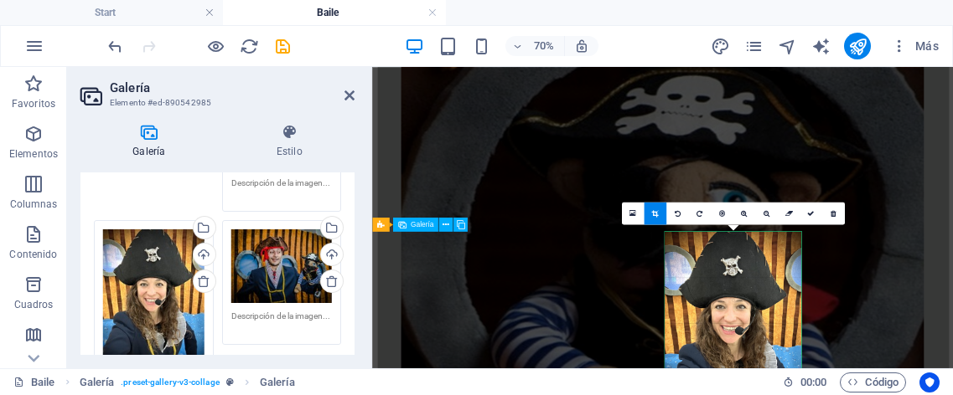
click at [810, 208] on link at bounding box center [810, 214] width 23 height 23
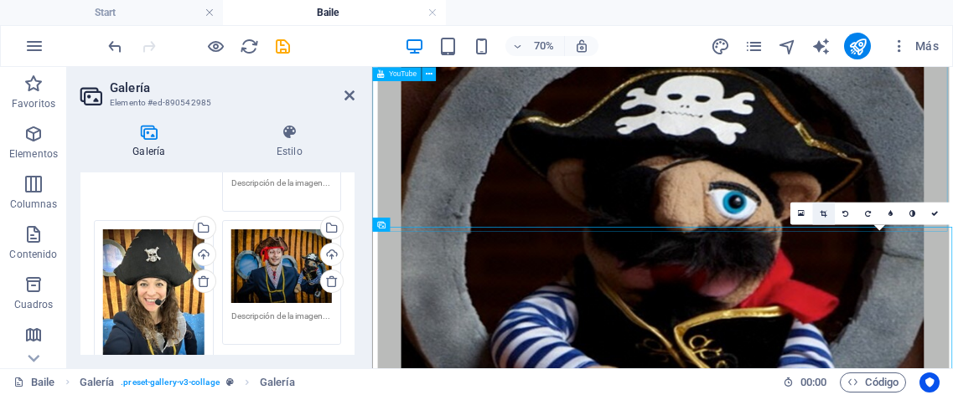
click at [824, 210] on icon at bounding box center [822, 213] width 7 height 7
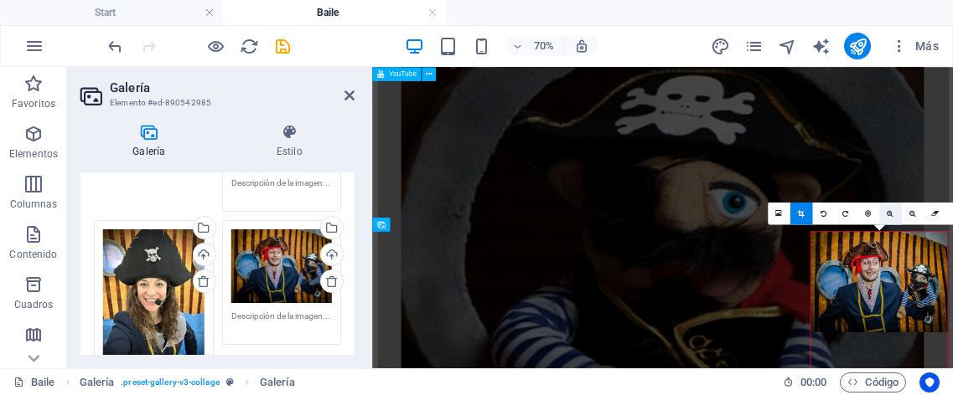
click at [888, 214] on icon at bounding box center [889, 213] width 7 height 7
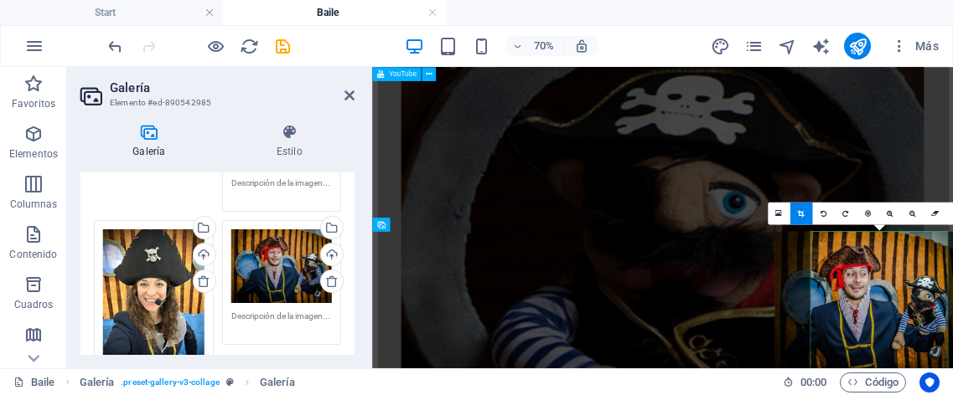
drag, startPoint x: 901, startPoint y: 276, endPoint x: 875, endPoint y: 276, distance: 26.0
click at [875, 276] on div at bounding box center [867, 300] width 187 height 137
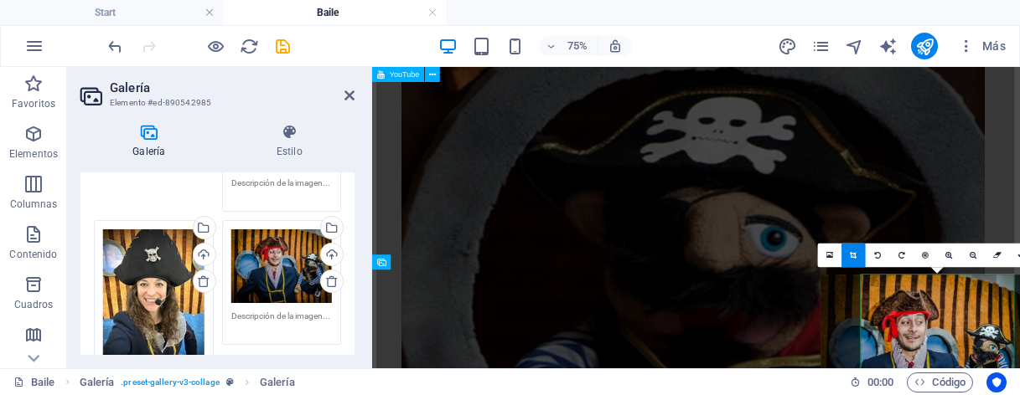
scroll to position [297, 0]
click at [347, 99] on icon at bounding box center [349, 95] width 10 height 13
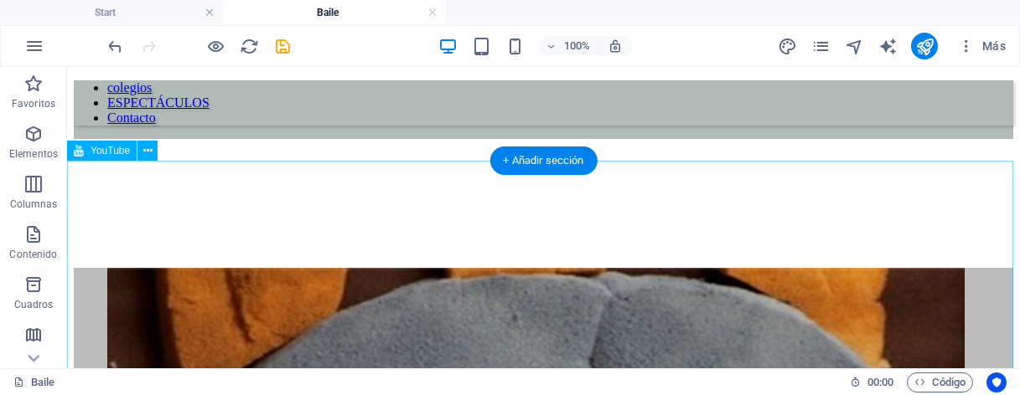
scroll to position [0, 0]
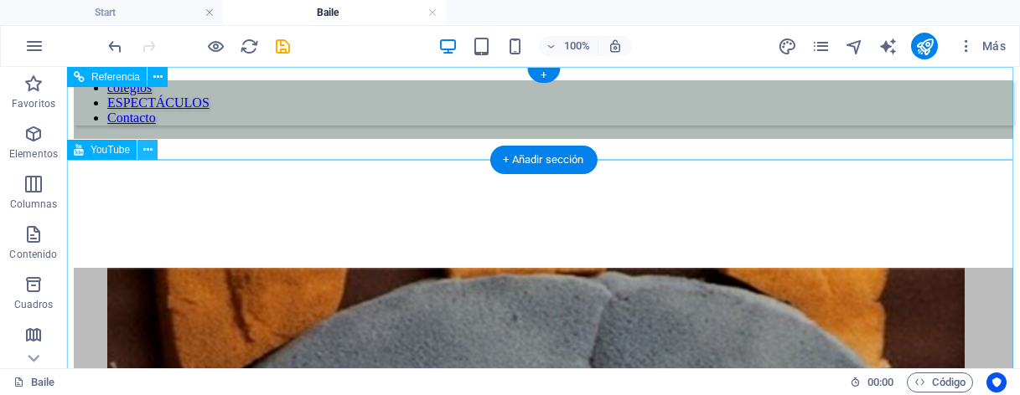
click at [142, 145] on button at bounding box center [147, 150] width 20 height 20
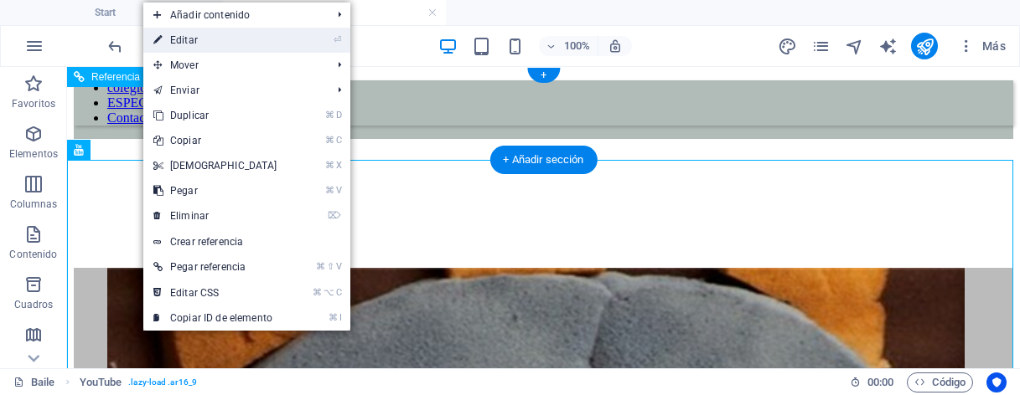
click at [183, 40] on link "⏎ Editar" at bounding box center [215, 40] width 144 height 25
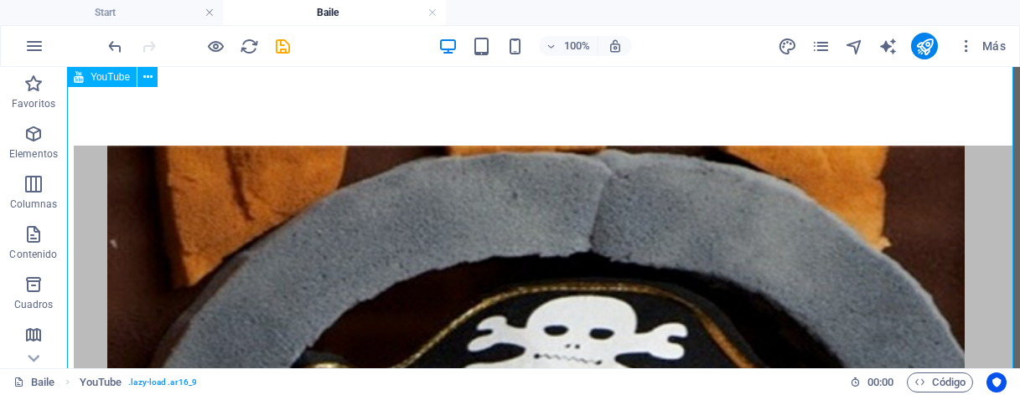
scroll to position [57, 0]
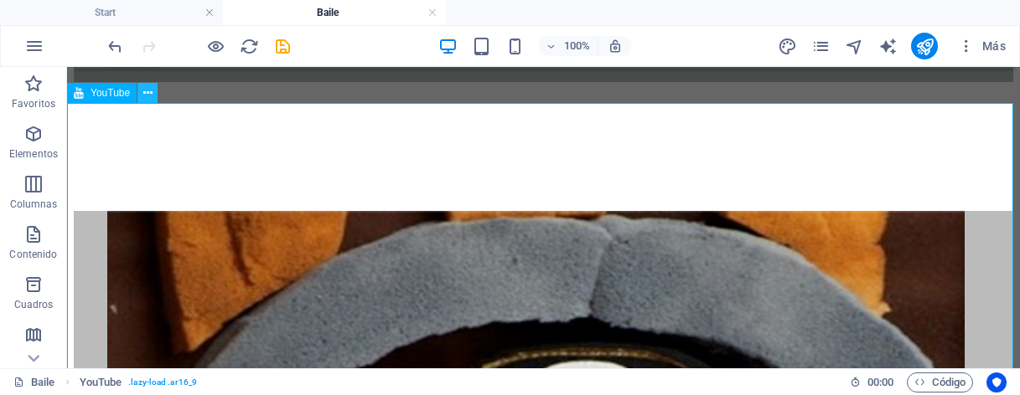
click at [144, 90] on icon at bounding box center [147, 94] width 9 height 18
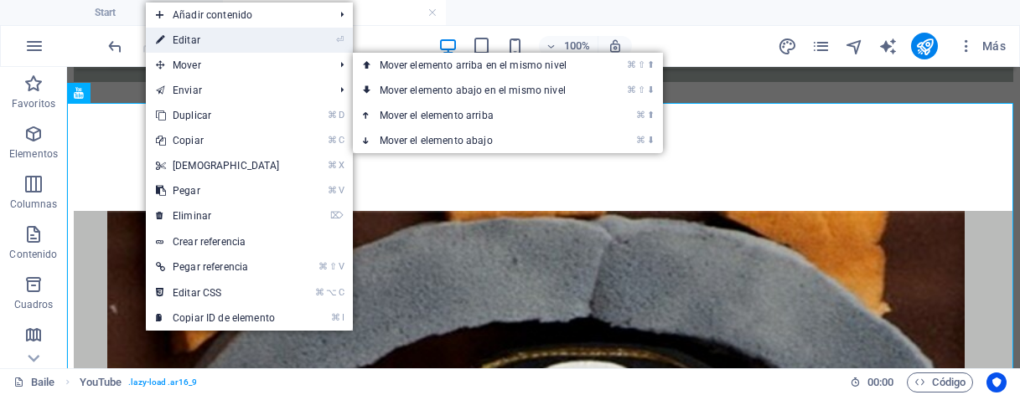
click at [185, 45] on link "⏎ Editar" at bounding box center [218, 40] width 144 height 25
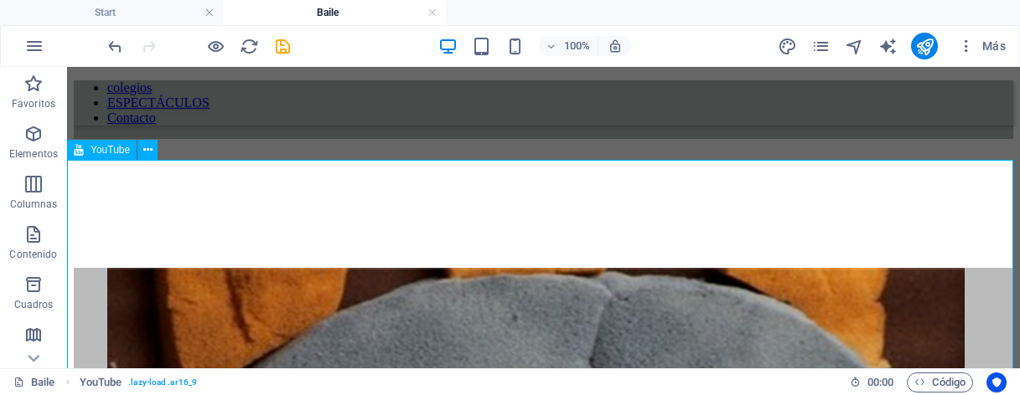
scroll to position [0, 0]
click at [106, 150] on span "YouTube" at bounding box center [109, 150] width 39 height 10
click at [146, 152] on icon at bounding box center [147, 151] width 9 height 18
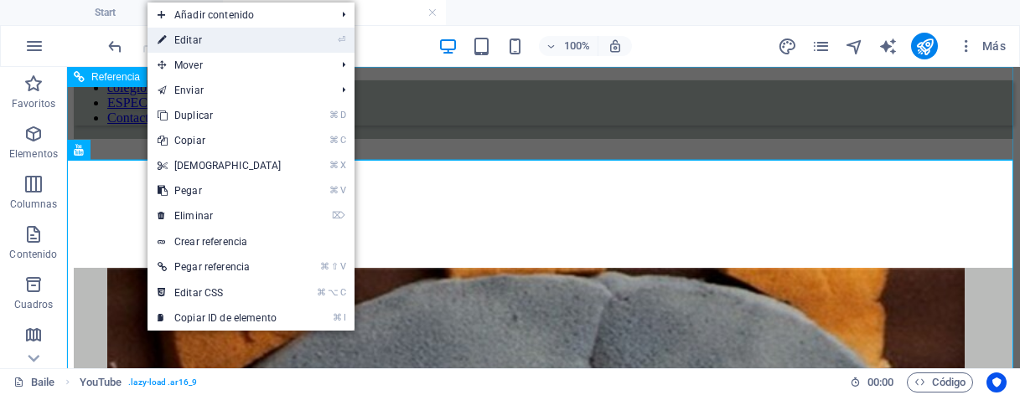
click at [180, 48] on link "⏎ Editar" at bounding box center [219, 40] width 144 height 25
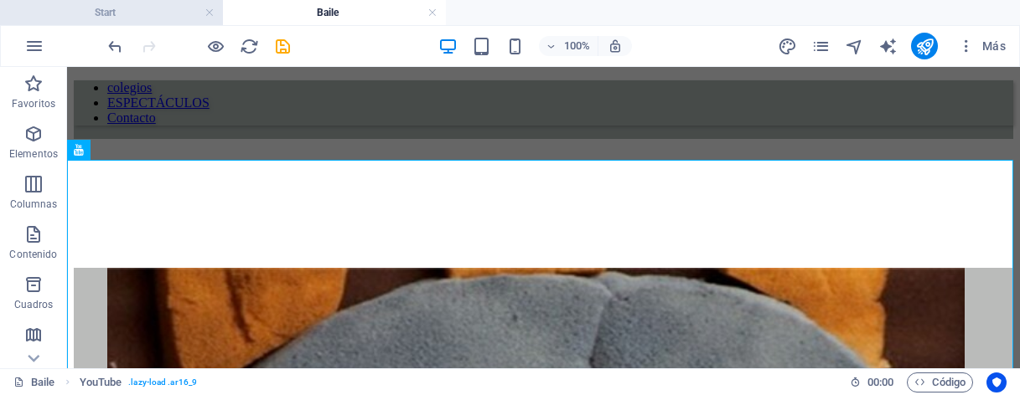
click at [163, 9] on h4 "Start" at bounding box center [111, 12] width 223 height 18
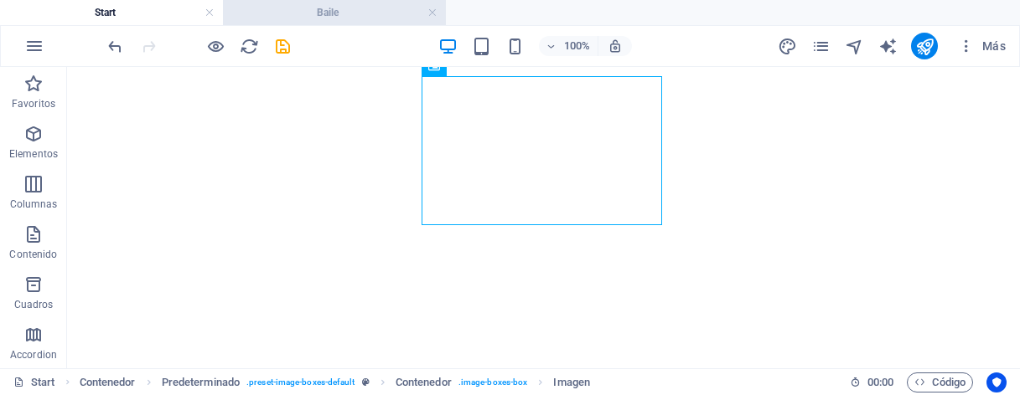
click at [308, 10] on h4 "Baile" at bounding box center [334, 12] width 223 height 18
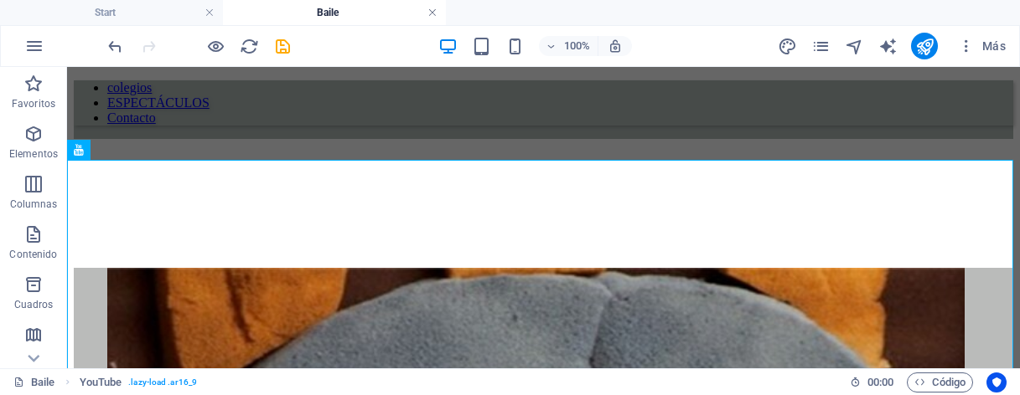
click at [434, 9] on link at bounding box center [432, 13] width 10 height 16
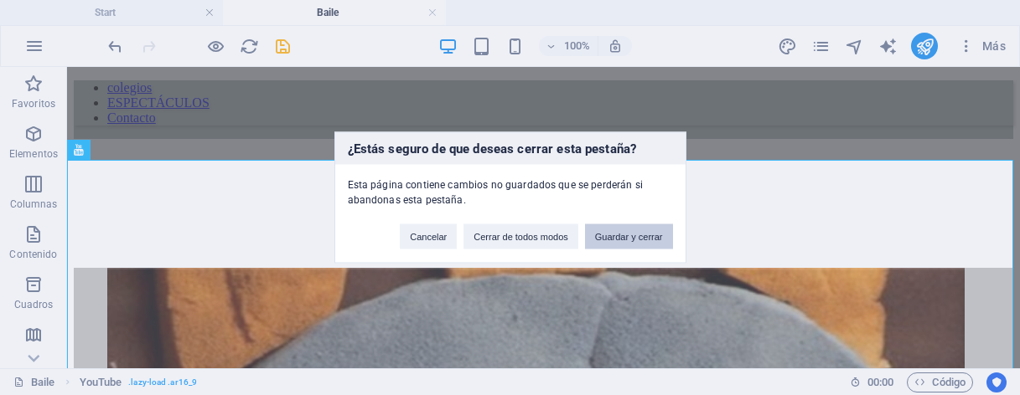
click at [591, 237] on button "Guardar y cerrar" at bounding box center [629, 237] width 88 height 25
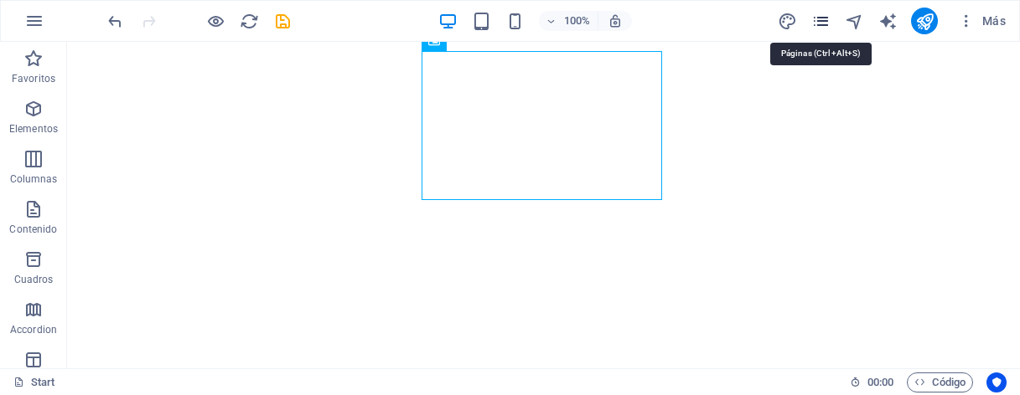
click at [826, 23] on icon "pages" at bounding box center [820, 21] width 19 height 19
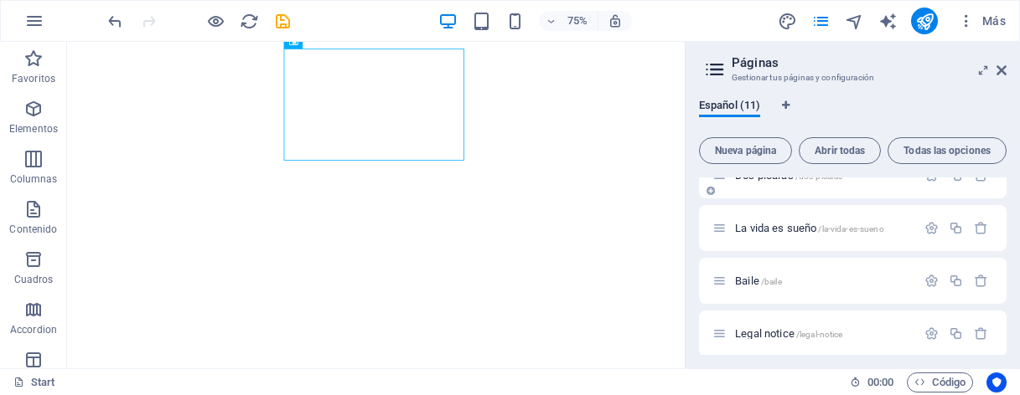
scroll to position [355, 0]
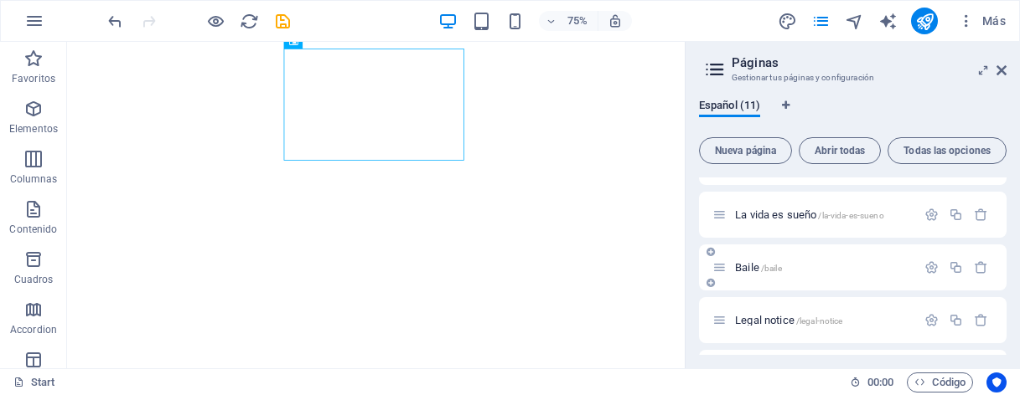
click at [754, 267] on span "Baile /baile" at bounding box center [758, 267] width 47 height 13
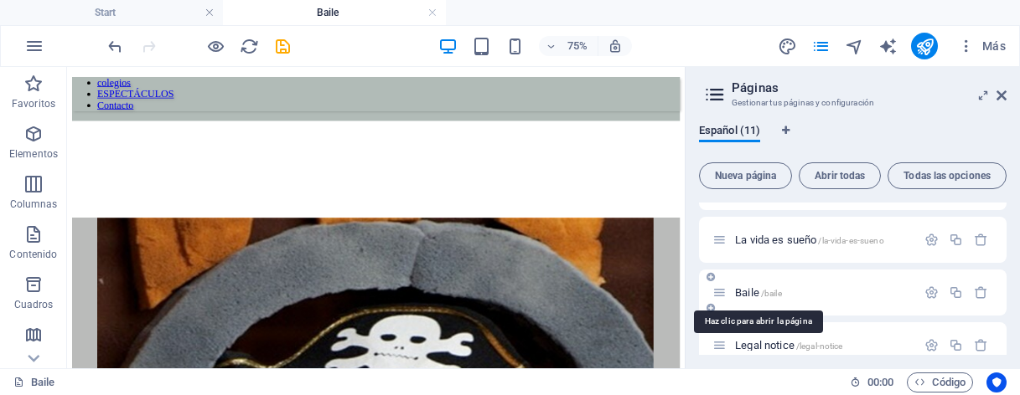
scroll to position [0, 0]
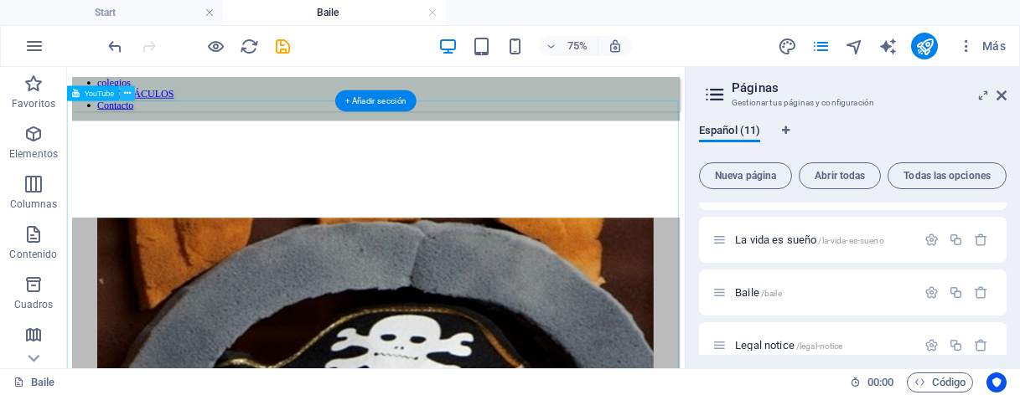
click at [126, 93] on icon at bounding box center [127, 93] width 7 height 13
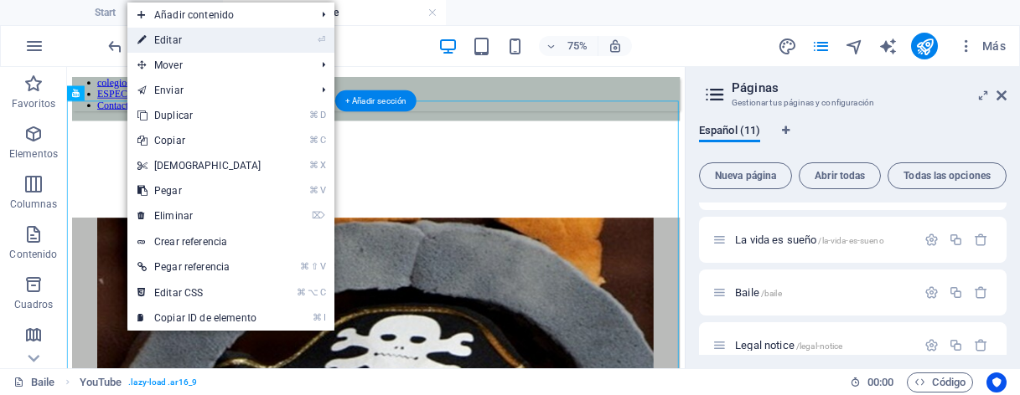
click at [159, 47] on link "⏎ Editar" at bounding box center [199, 40] width 144 height 25
select select "ar16_9"
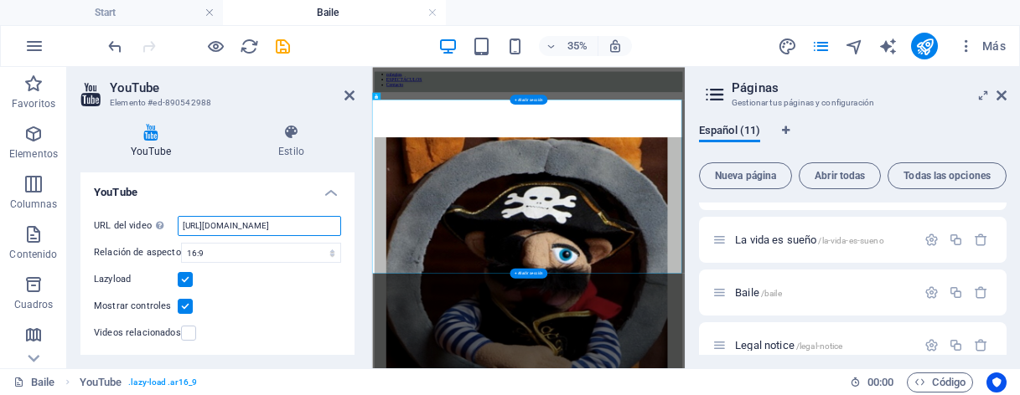
drag, startPoint x: 553, startPoint y: 292, endPoint x: 411, endPoint y: 531, distance: 278.0
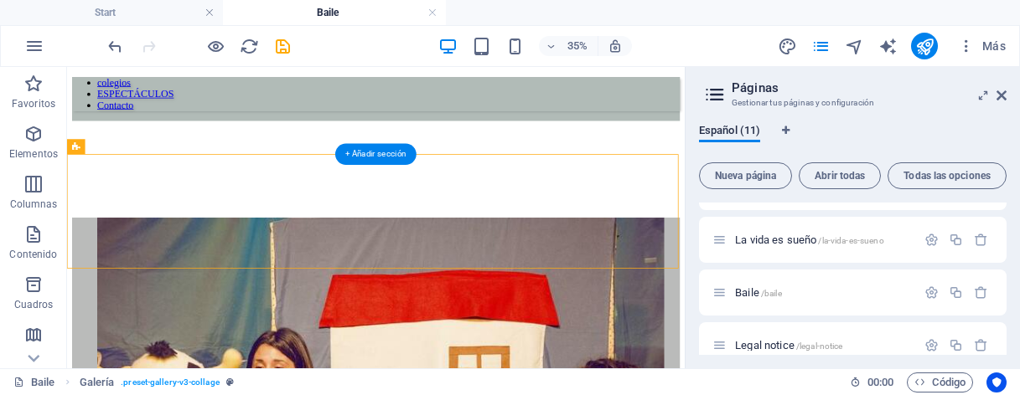
scroll to position [387, 0]
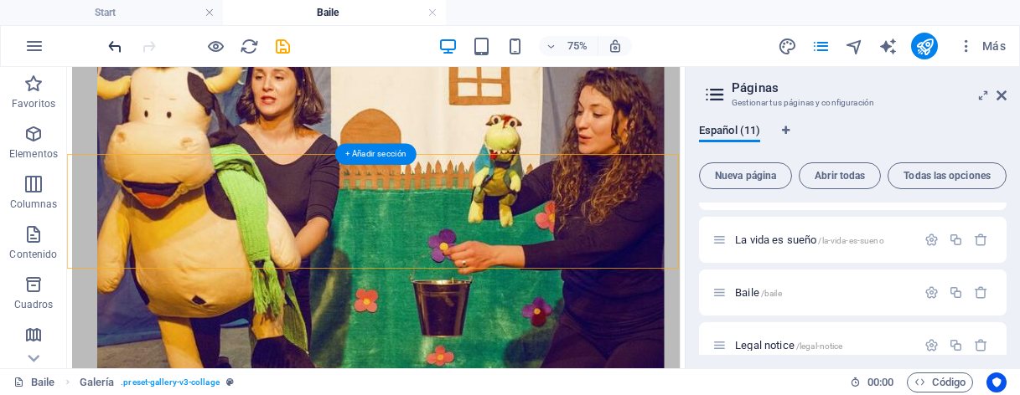
click at [117, 49] on icon "undo" at bounding box center [115, 46] width 19 height 19
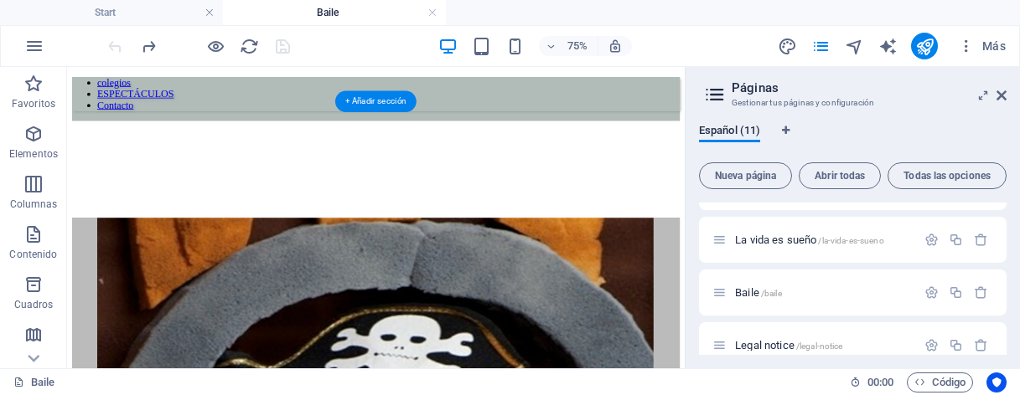
scroll to position [0, 0]
click at [124, 96] on icon at bounding box center [127, 93] width 7 height 13
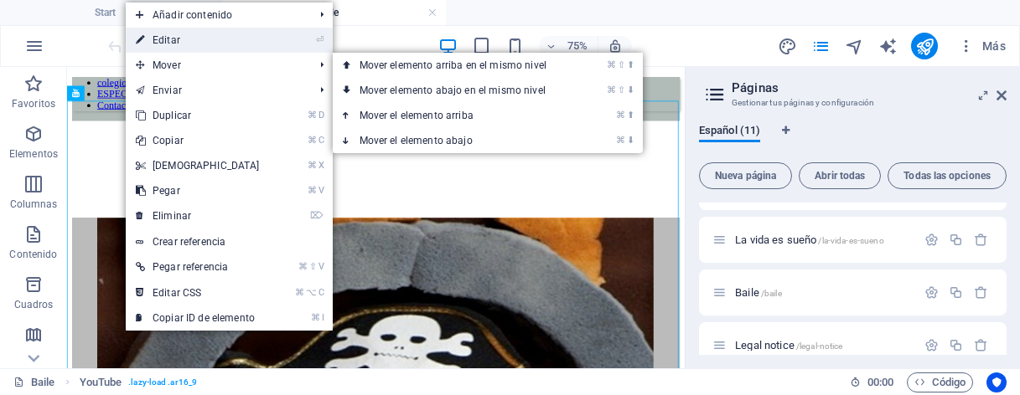
click at [163, 38] on link "⏎ Editar" at bounding box center [198, 40] width 144 height 25
select select "ar16_9"
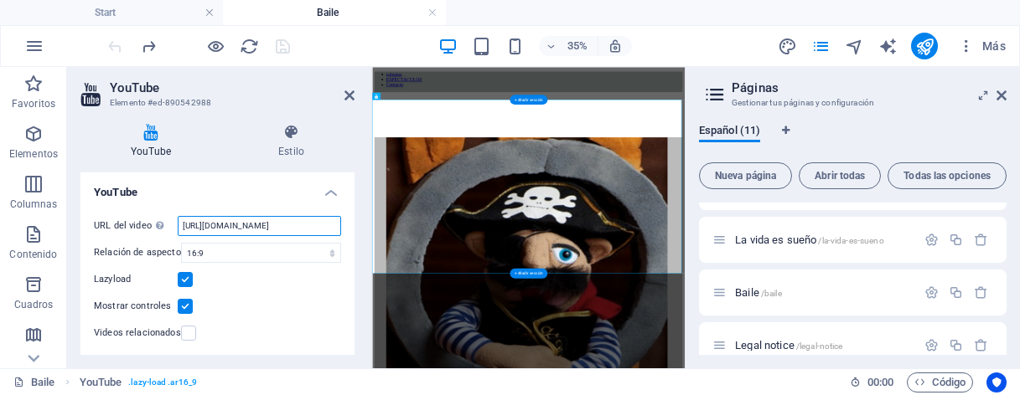
click at [237, 220] on input "https://www.youtube.com/watch?v=cM4bnxlsX6g" at bounding box center [259, 226] width 163 height 20
drag, startPoint x: 556, startPoint y: 292, endPoint x: 466, endPoint y: 540, distance: 264.8
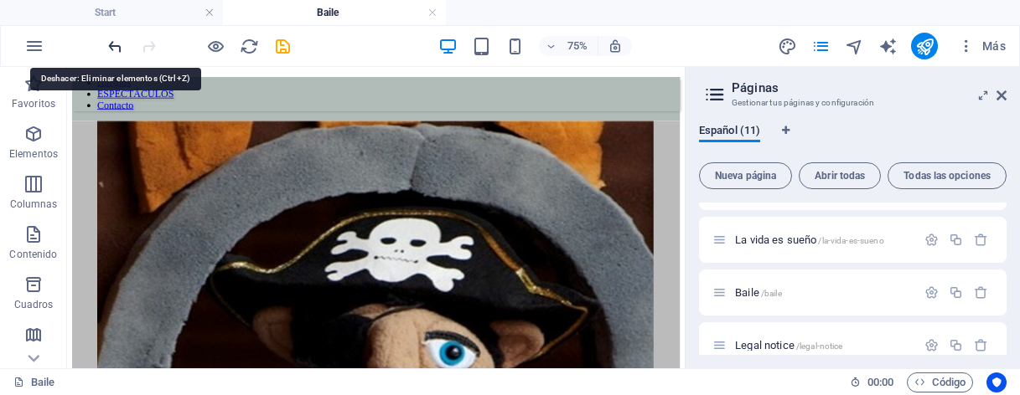
click at [113, 44] on icon "undo" at bounding box center [115, 46] width 19 height 19
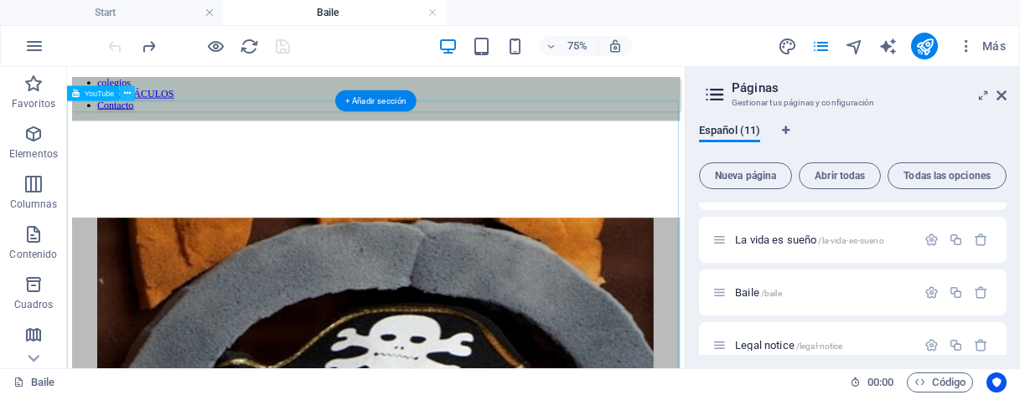
click at [125, 92] on icon at bounding box center [127, 93] width 7 height 13
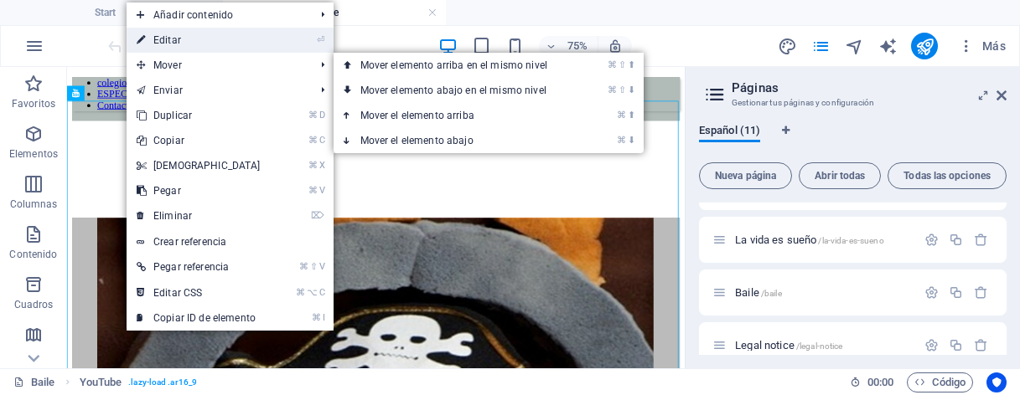
click at [165, 44] on link "⏎ Editar" at bounding box center [199, 40] width 144 height 25
select select "ar16_9"
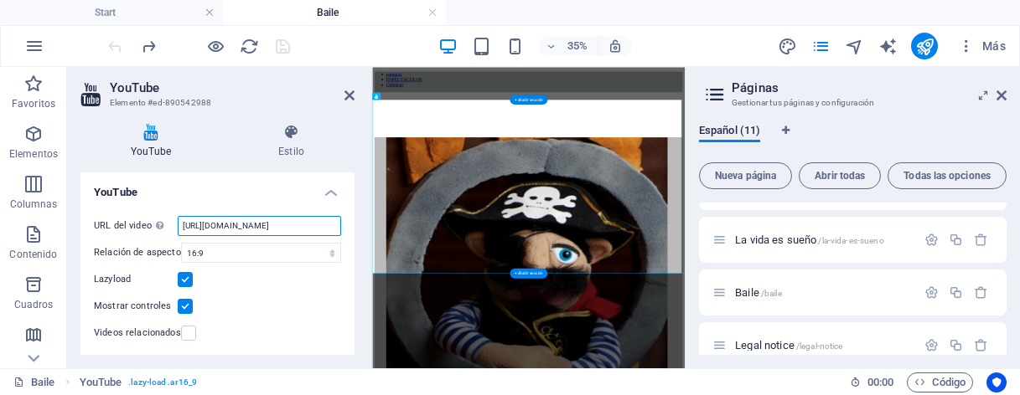
click at [320, 226] on input "https://www.youtube.com/watch?v=cM4bnxlsX6g" at bounding box center [259, 226] width 163 height 20
type input "h"
click at [209, 228] on input "URL del video Inserta (o pega) la URL de un vídeo." at bounding box center [259, 226] width 163 height 20
paste input "https://www.youtube.com/watch?v=QWCCJTg6SMQ"
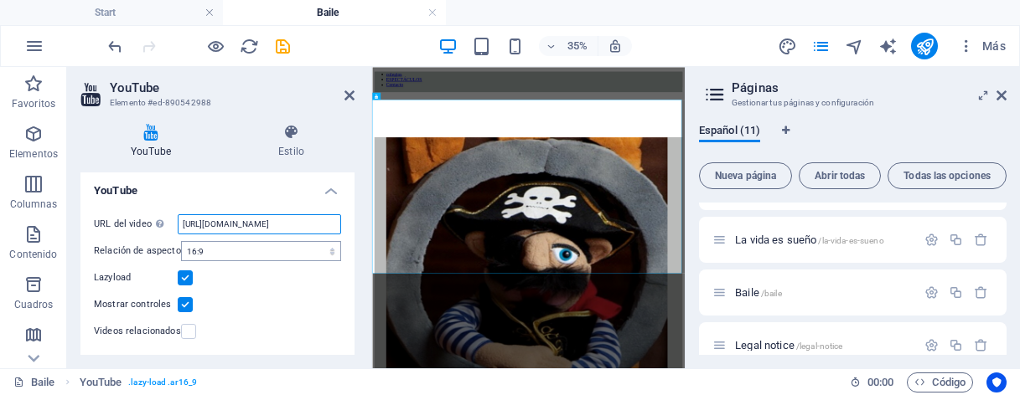
scroll to position [14, 0]
type input "https://www.youtube.com/watch?v=QWCCJTg6SMQ"
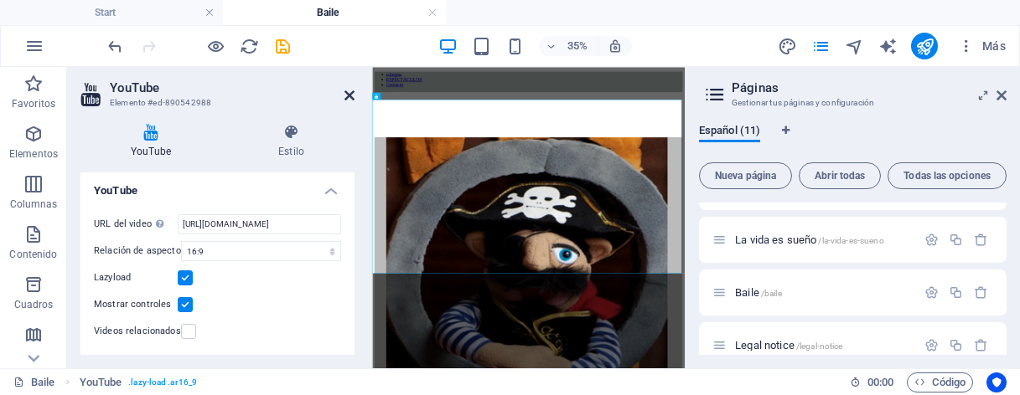
click at [345, 95] on icon at bounding box center [349, 95] width 10 height 13
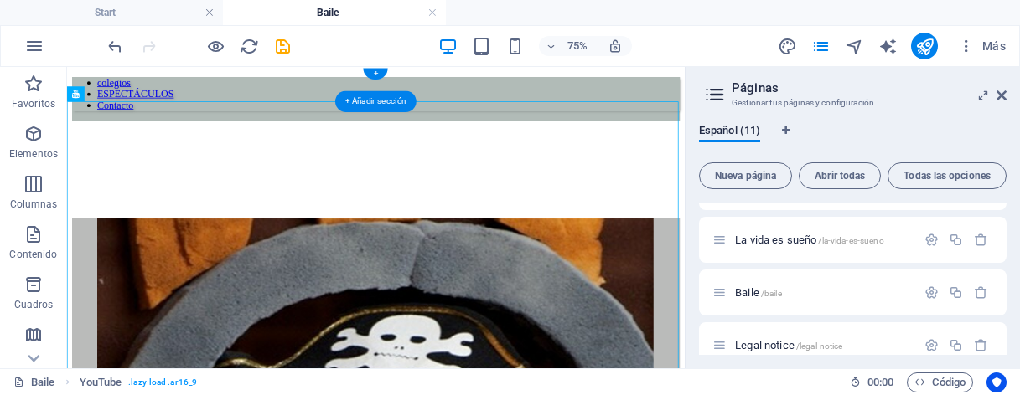
scroll to position [0, 0]
click at [127, 90] on icon at bounding box center [127, 93] width 7 height 13
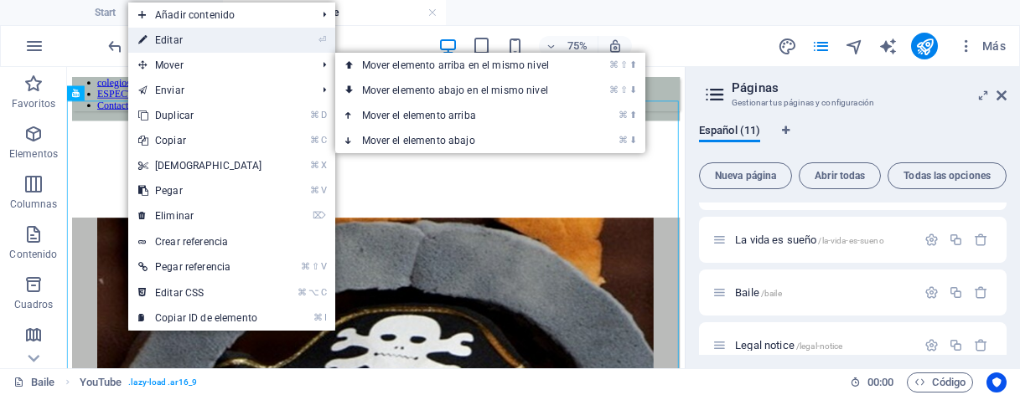
click at [170, 39] on link "⏎ Editar" at bounding box center [200, 40] width 144 height 25
select select "ar16_9"
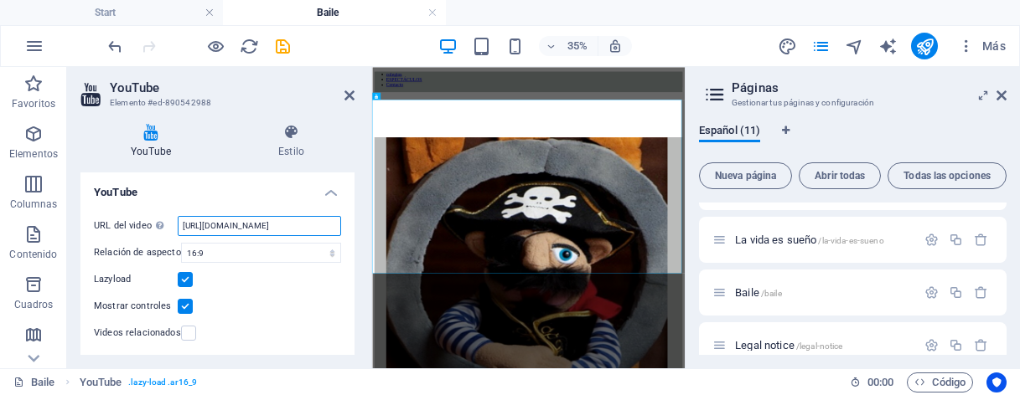
drag, startPoint x: 184, startPoint y: 227, endPoint x: 361, endPoint y: 225, distance: 176.8
click at [361, 225] on div "YouTube Estilo YouTube URL del video Inserta (o pega) la URL de un vídeo. https…" at bounding box center [217, 240] width 301 height 258
click at [349, 96] on icon at bounding box center [349, 95] width 10 height 13
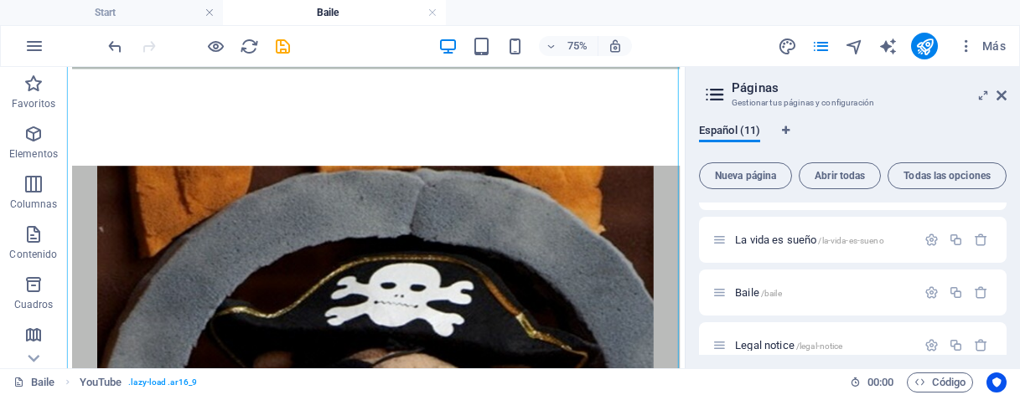
scroll to position [82, 0]
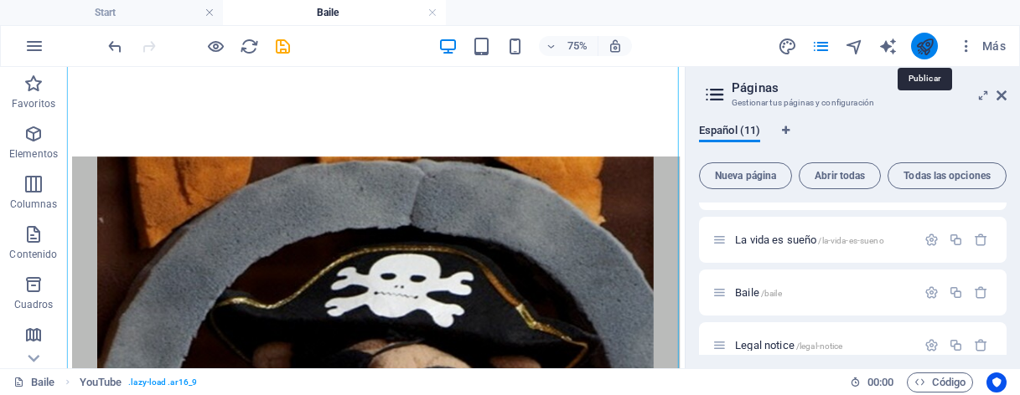
click at [927, 49] on icon "publish" at bounding box center [924, 46] width 19 height 19
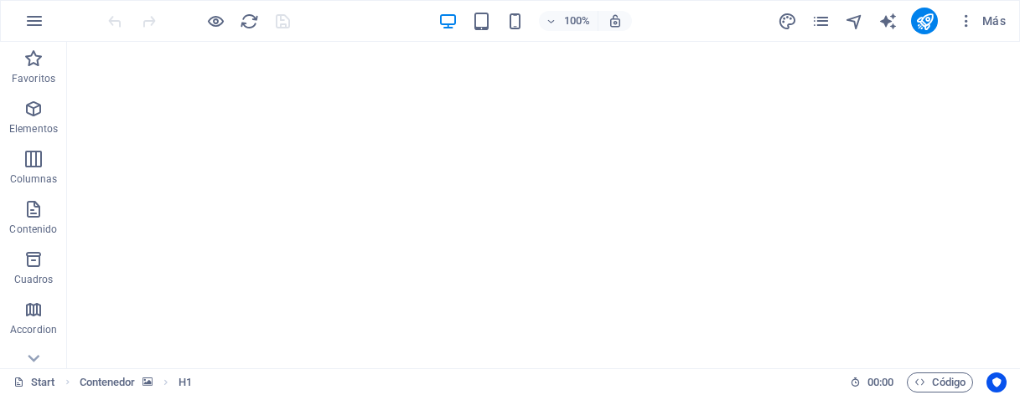
scroll to position [1808, 0]
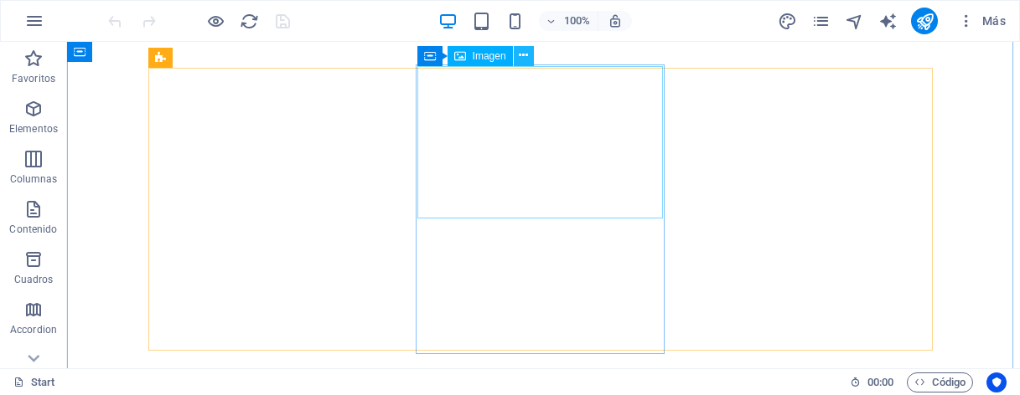
click at [521, 54] on icon at bounding box center [523, 56] width 9 height 18
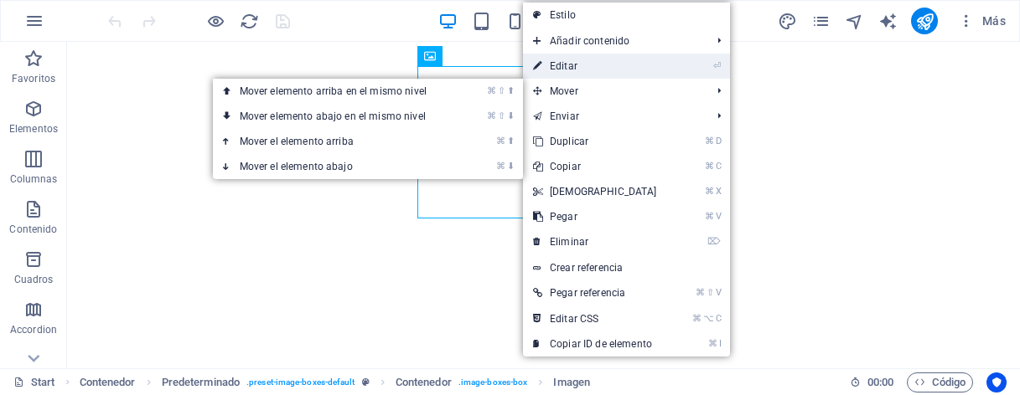
click at [566, 65] on link "⏎ Editar" at bounding box center [595, 66] width 144 height 25
select select "px"
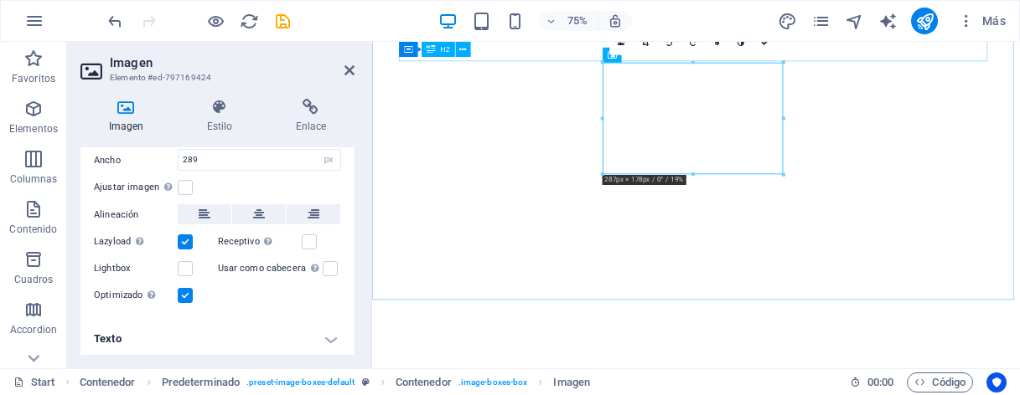
scroll to position [374, 0]
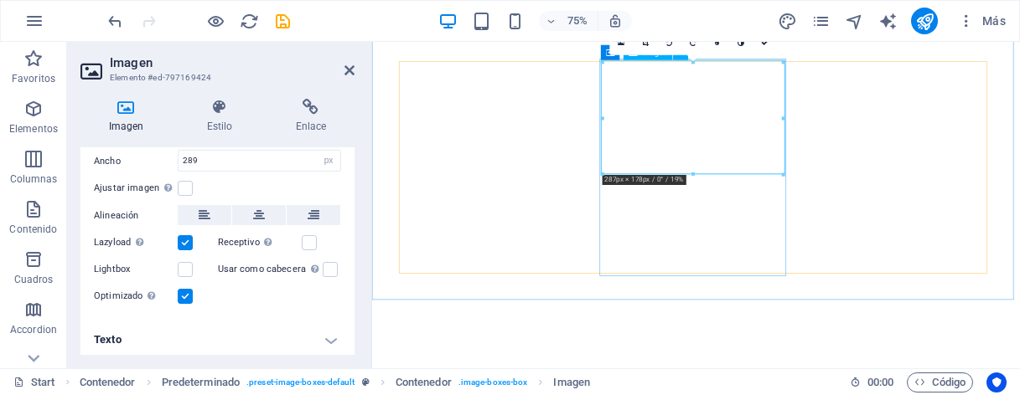
click at [647, 42] on div "H1 Contenedor H4 Contenedor Predeterminado Contenedor Contenedor Imagen Contene…" at bounding box center [696, 205] width 648 height 327
click at [647, 45] on icon at bounding box center [645, 43] width 7 height 8
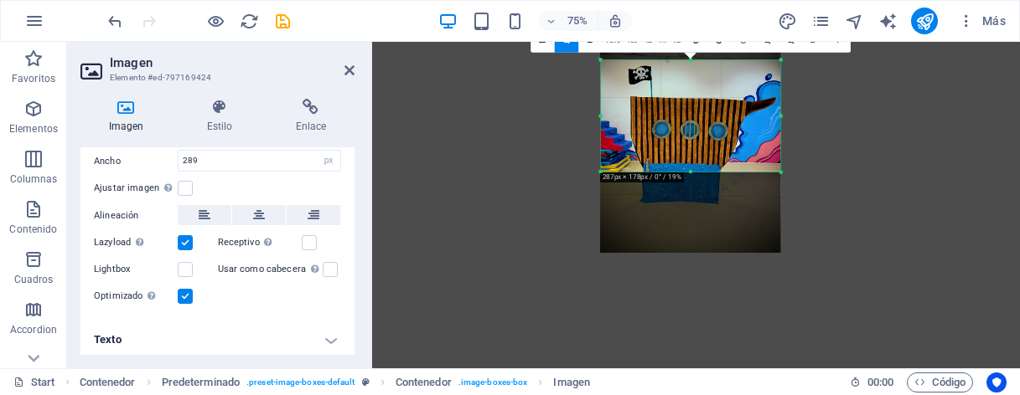
click at [660, 97] on div at bounding box center [690, 133] width 180 height 240
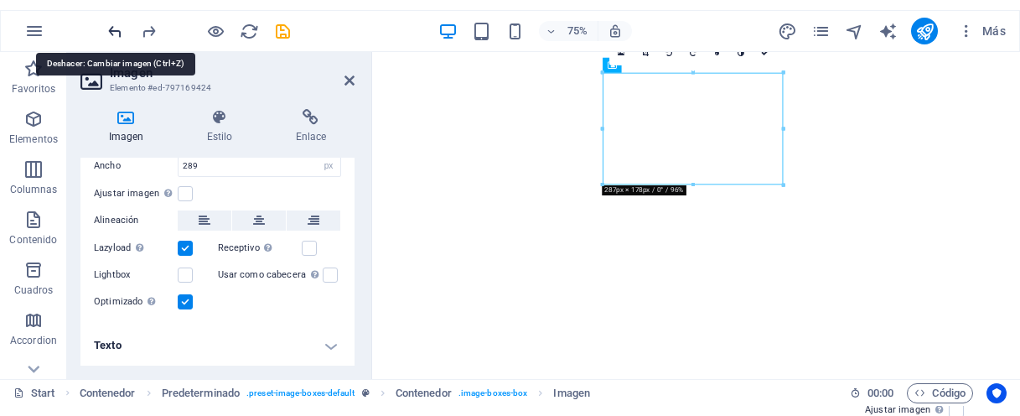
scroll to position [224, 0]
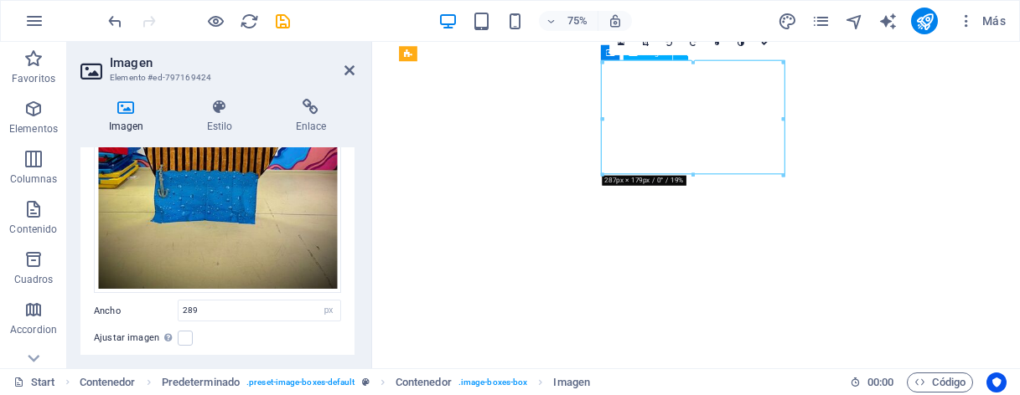
drag, startPoint x: 778, startPoint y: 125, endPoint x: 778, endPoint y: 147, distance: 21.8
drag, startPoint x: 784, startPoint y: 111, endPoint x: 783, endPoint y: 136, distance: 24.3
click at [650, 46] on link at bounding box center [645, 43] width 24 height 24
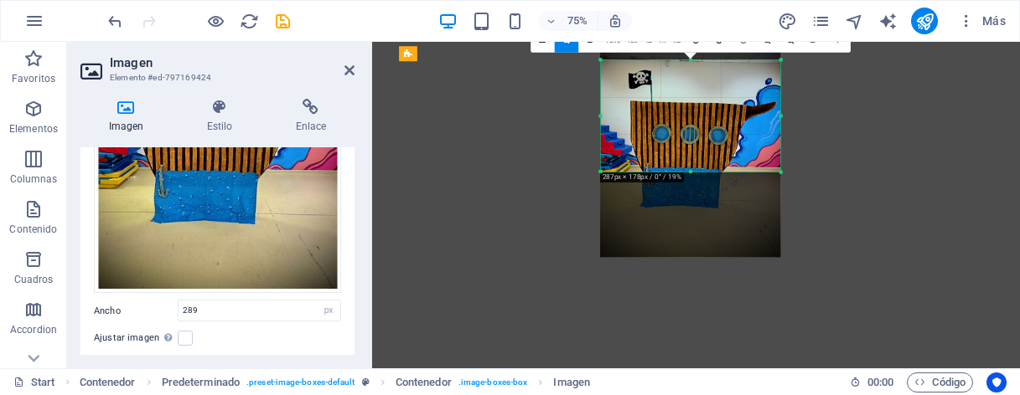
click at [664, 96] on div at bounding box center [690, 137] width 180 height 240
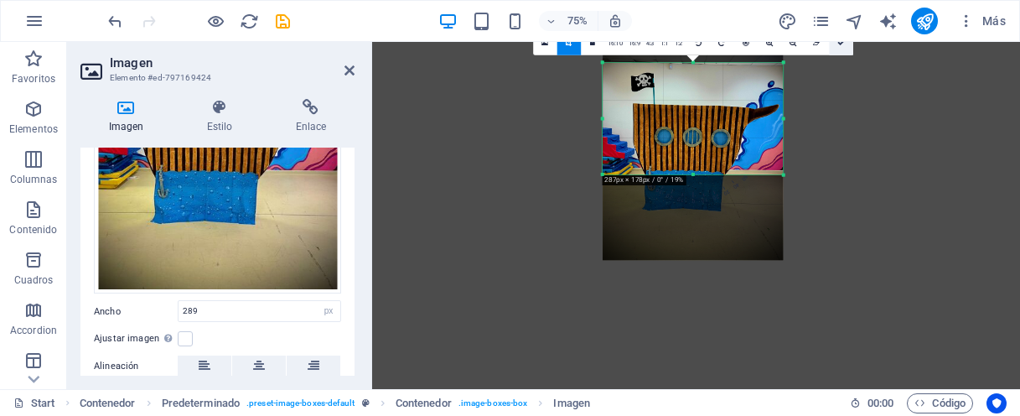
click at [842, 44] on icon at bounding box center [841, 43] width 8 height 8
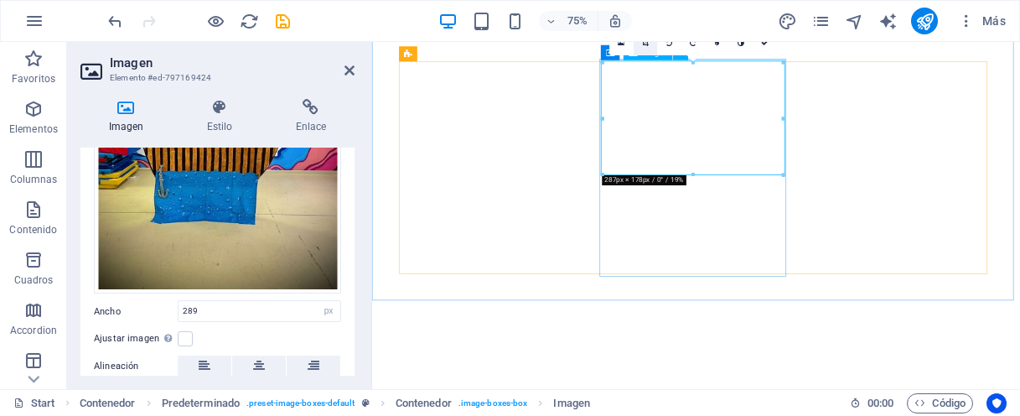
click at [646, 43] on icon at bounding box center [645, 43] width 7 height 8
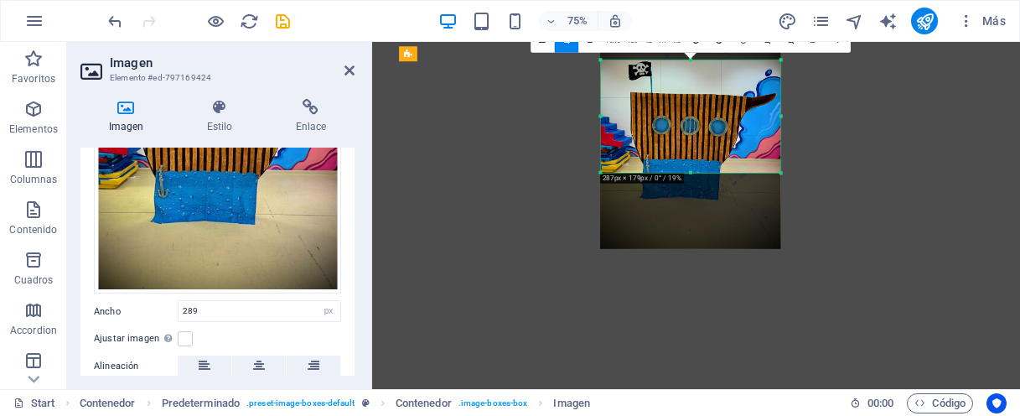
drag, startPoint x: 662, startPoint y: 108, endPoint x: 660, endPoint y: 82, distance: 26.0
click at [660, 82] on div at bounding box center [690, 128] width 180 height 240
click at [840, 48] on link at bounding box center [839, 40] width 24 height 24
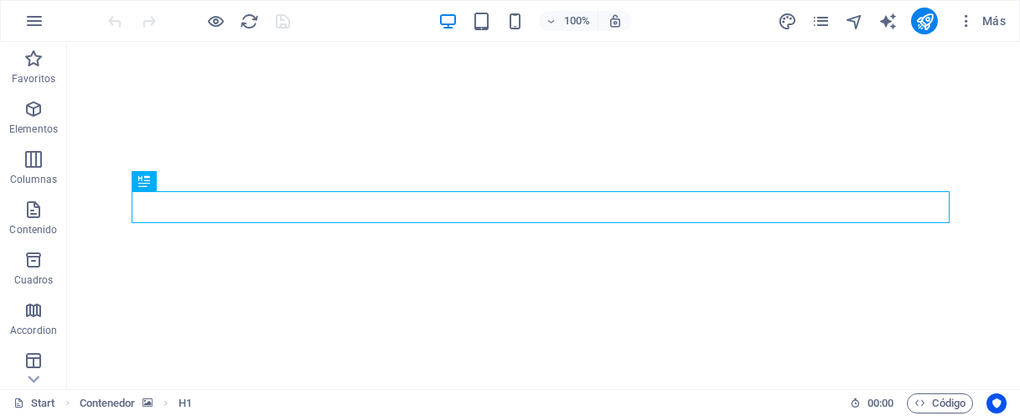
scroll to position [908, 0]
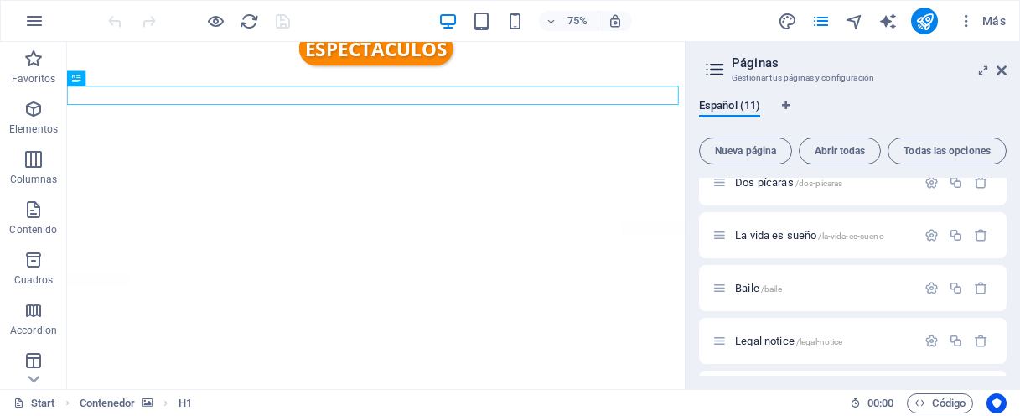
scroll to position [338, 0]
click at [930, 288] on icon "button" at bounding box center [931, 285] width 14 height 14
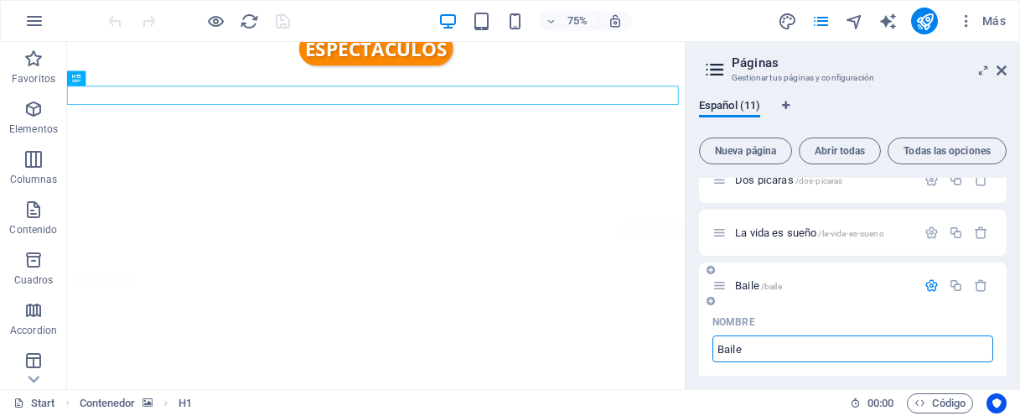
drag, startPoint x: 793, startPoint y: 345, endPoint x: 706, endPoint y: 340, distance: 87.3
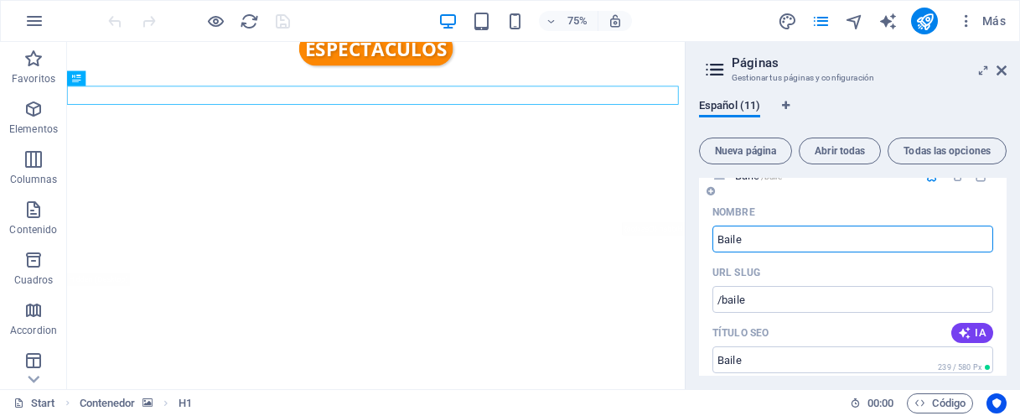
scroll to position [447, 0]
type input "EL"
type input "/el"
type input "EL"
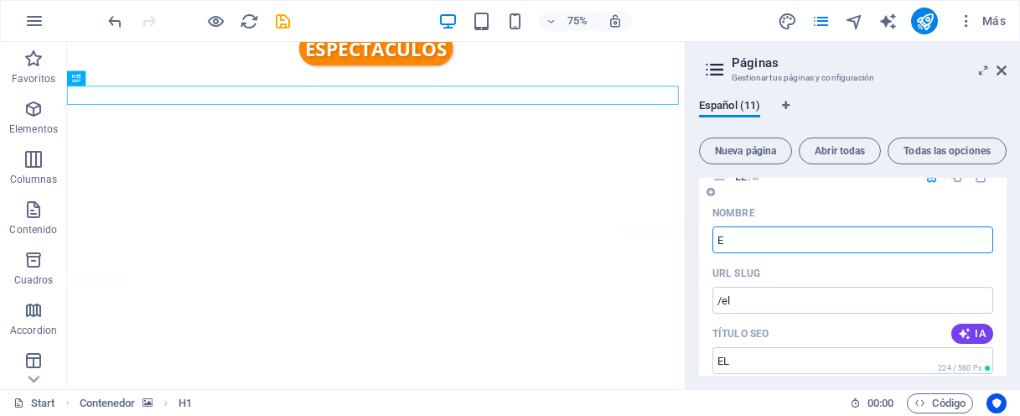
type input "E"
type input "/e"
type input "E"
type input "El"
type input "/el"
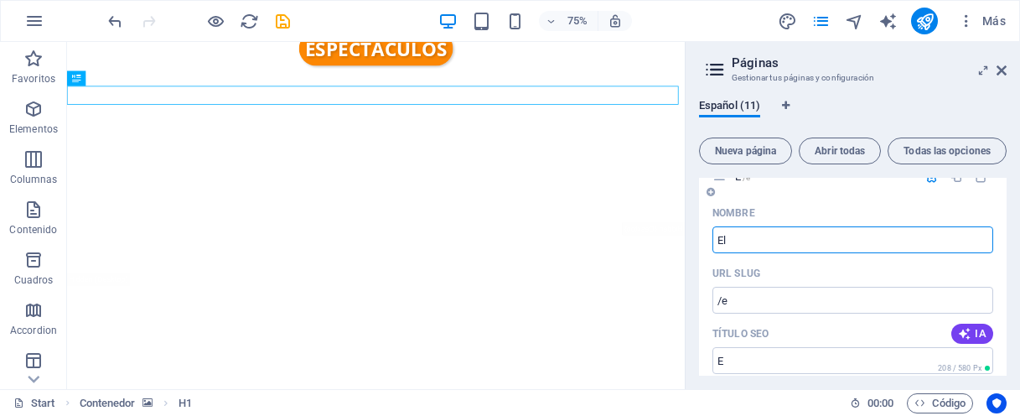
type input "El"
type input "El barco pira"
type input "/el-barco-piraa"
type input "El barco piraa"
type input "El barco pirata"
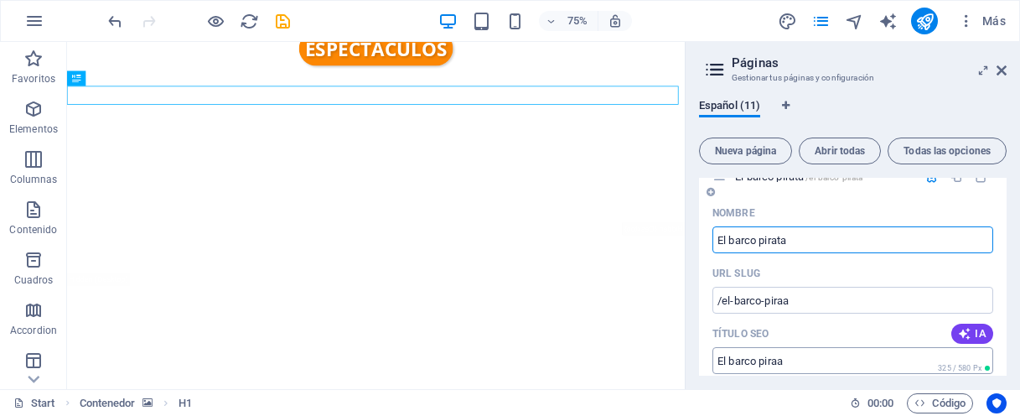
type input "/el-barco-pirata"
type input "El barco pirata"
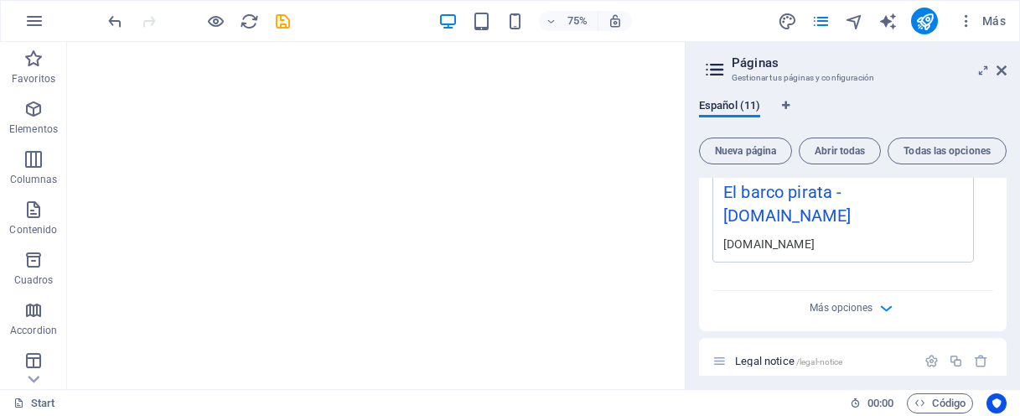
scroll to position [964, 0]
click at [821, 305] on span "Más opciones" at bounding box center [840, 306] width 63 height 12
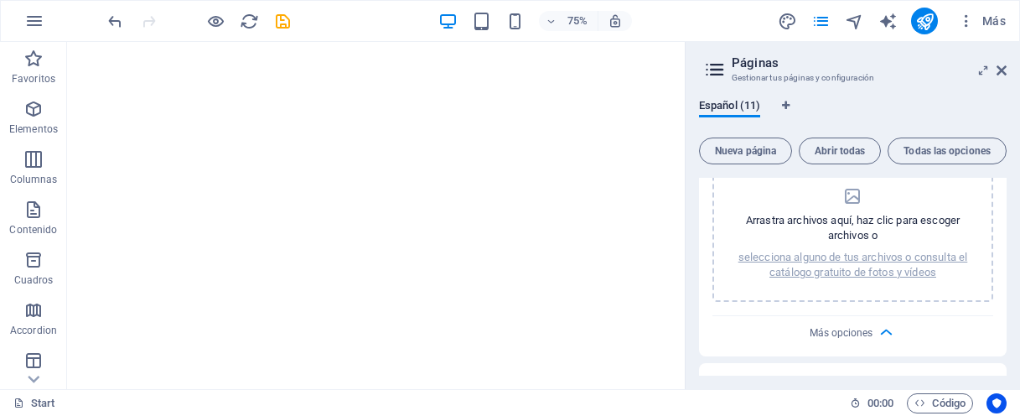
scroll to position [1296, 0]
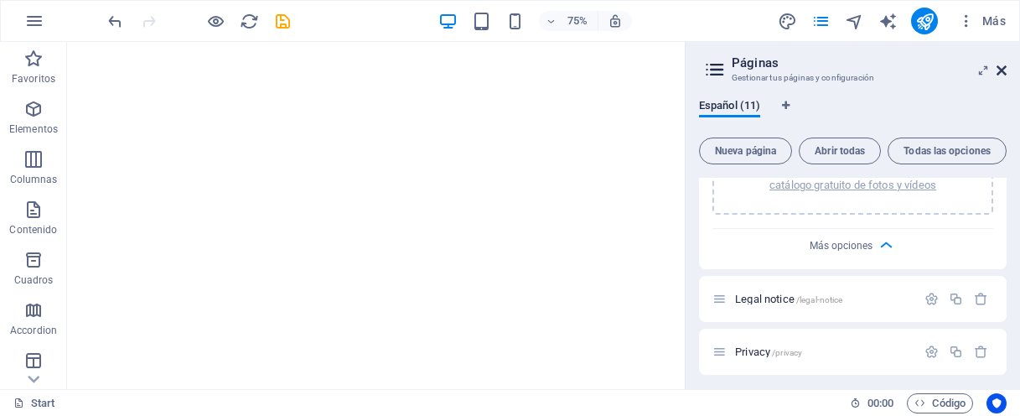
click at [1002, 71] on icon at bounding box center [1001, 70] width 10 height 13
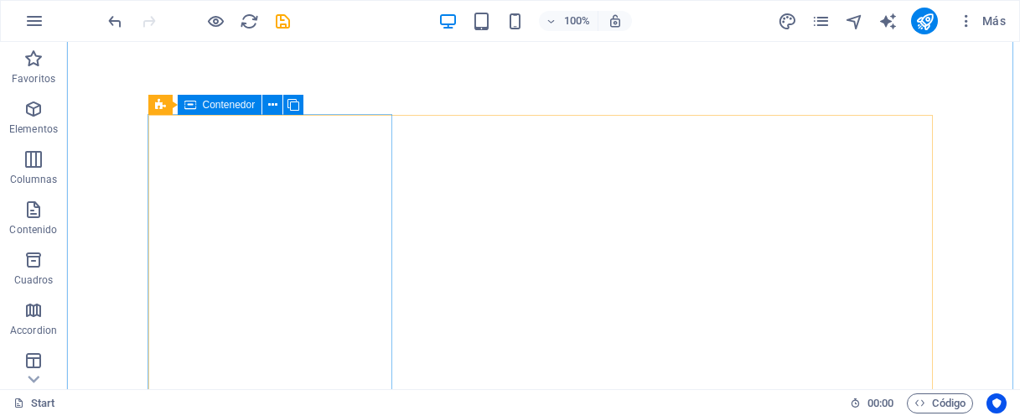
scroll to position [1795, 0]
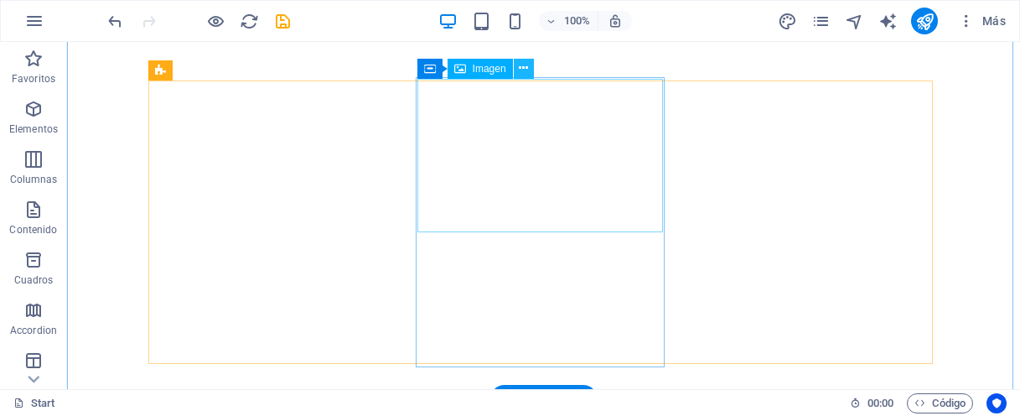
click at [519, 74] on icon at bounding box center [523, 68] width 9 height 18
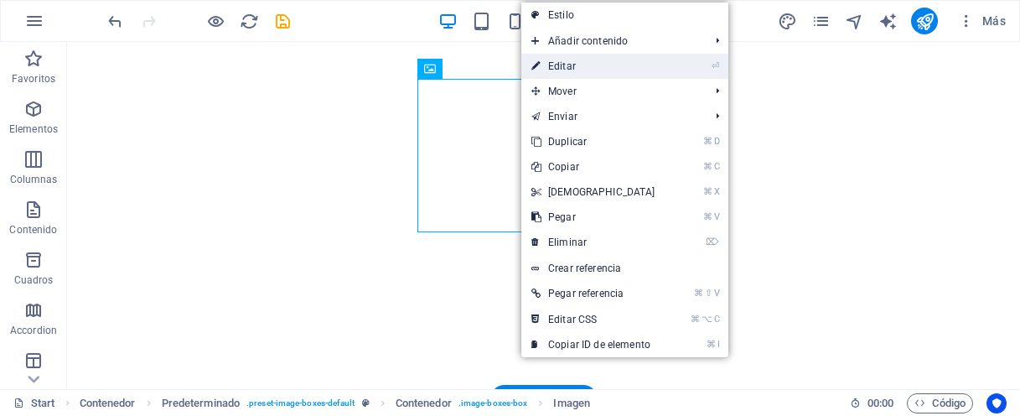
click at [559, 71] on link "⏎ Editar" at bounding box center [593, 66] width 144 height 25
select select "px"
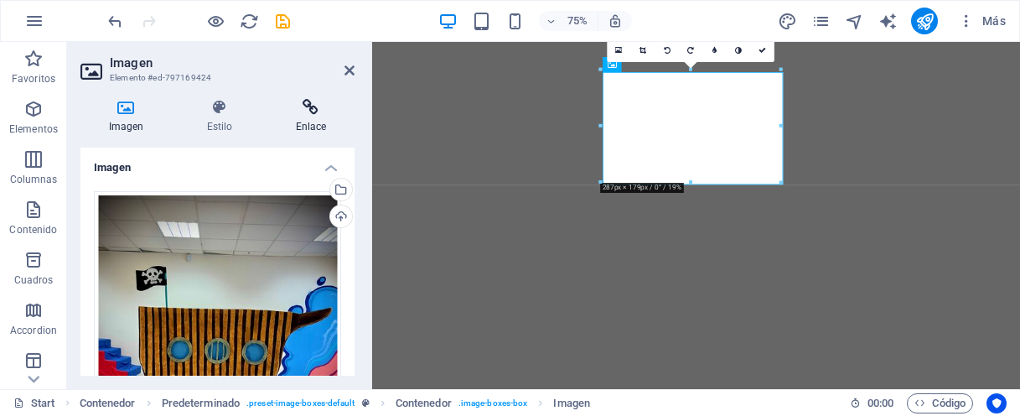
click at [304, 108] on icon at bounding box center [310, 107] width 87 height 17
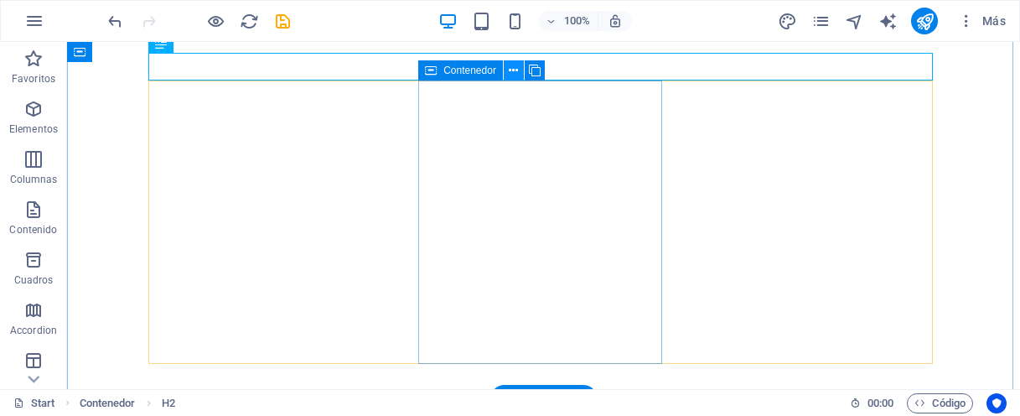
click at [512, 74] on icon at bounding box center [513, 71] width 9 height 18
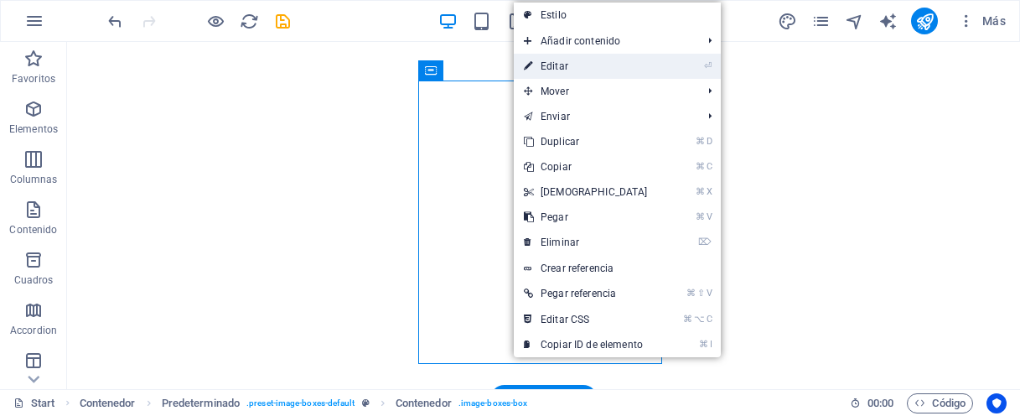
click at [541, 69] on link "⏎ Editar" at bounding box center [586, 66] width 144 height 25
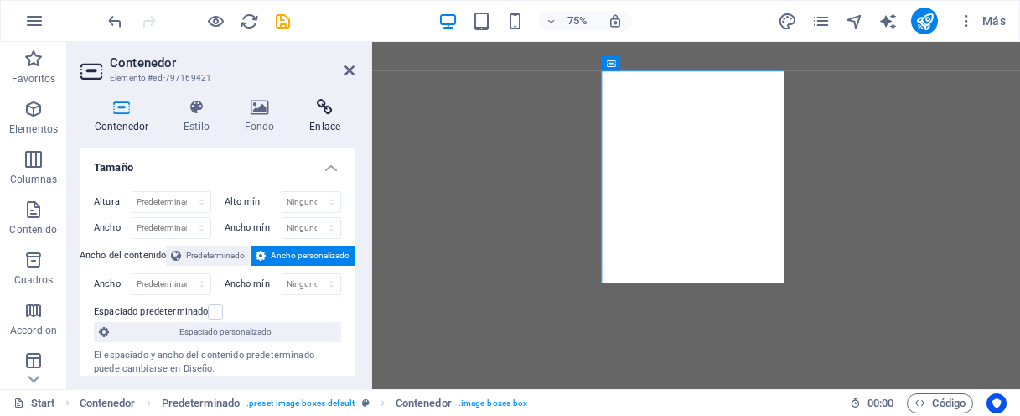
click at [318, 116] on h4 "Enlace" at bounding box center [324, 116] width 59 height 35
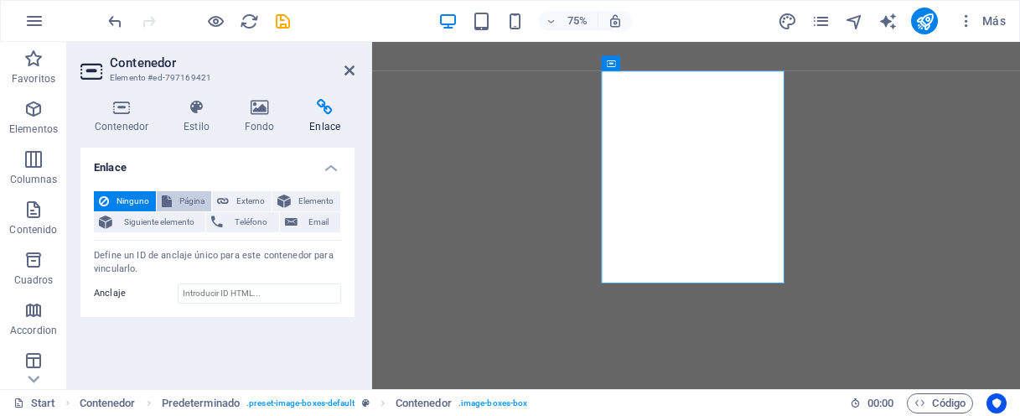
click at [194, 199] on span "Página" at bounding box center [191, 201] width 29 height 20
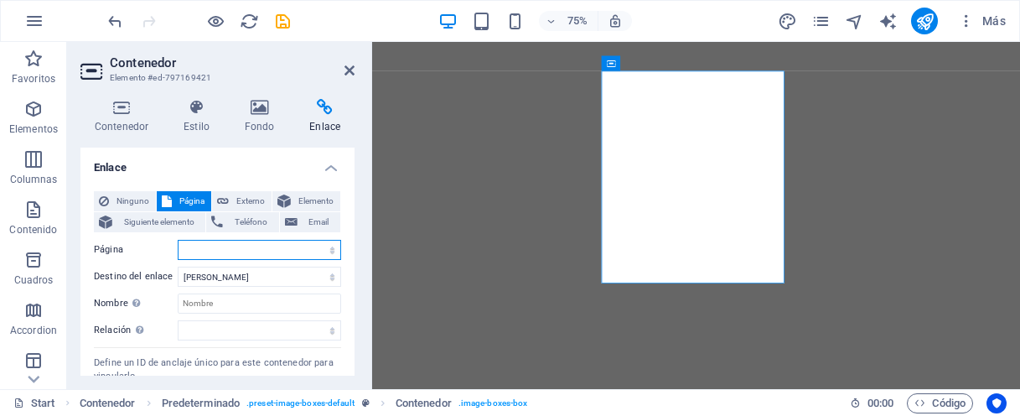
select select "8"
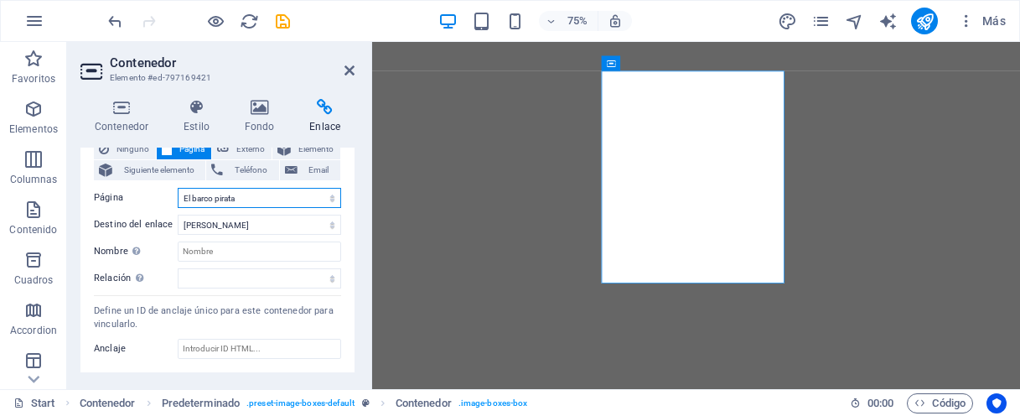
scroll to position [77, 0]
click at [350, 75] on icon at bounding box center [349, 70] width 10 height 13
